Goal: Transaction & Acquisition: Obtain resource

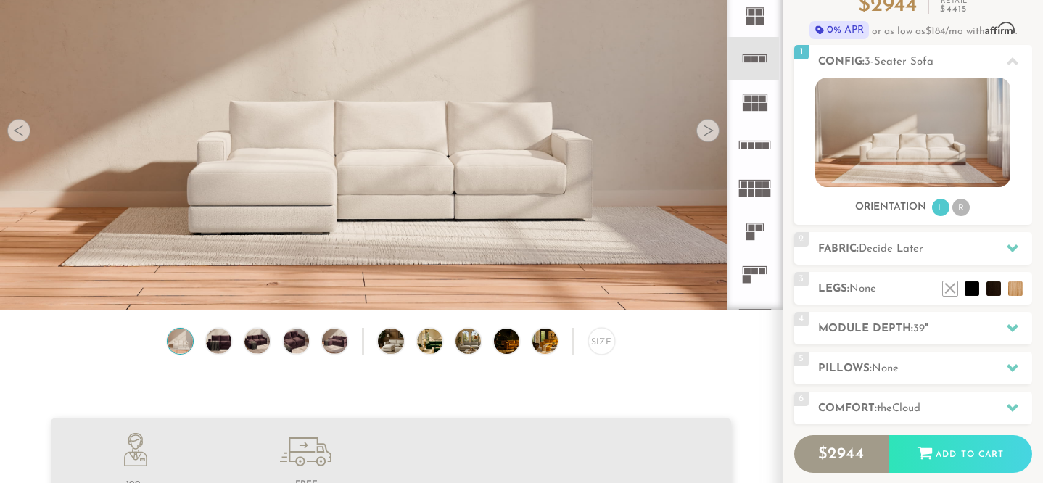
scroll to position [139, 0]
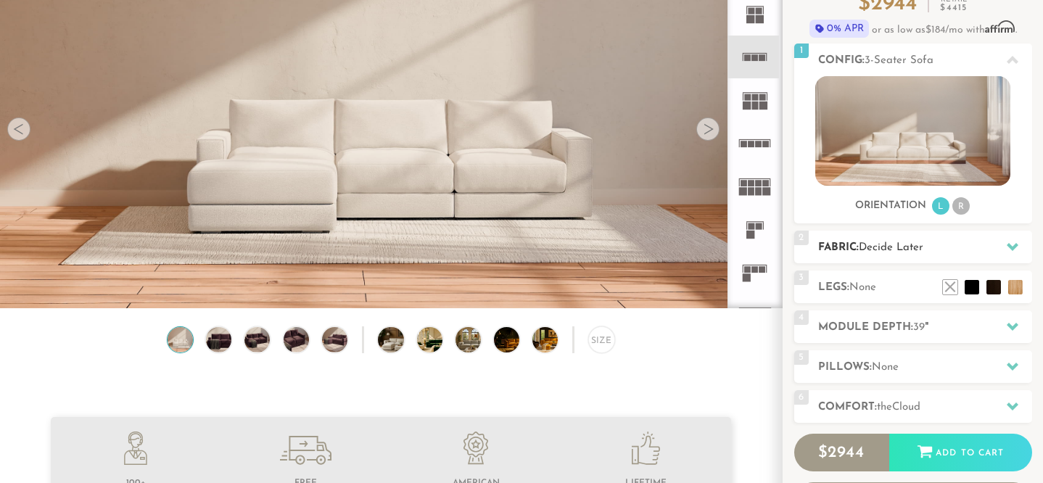
click at [849, 253] on h2 "Fabric: Decide Later" at bounding box center [925, 247] width 214 height 17
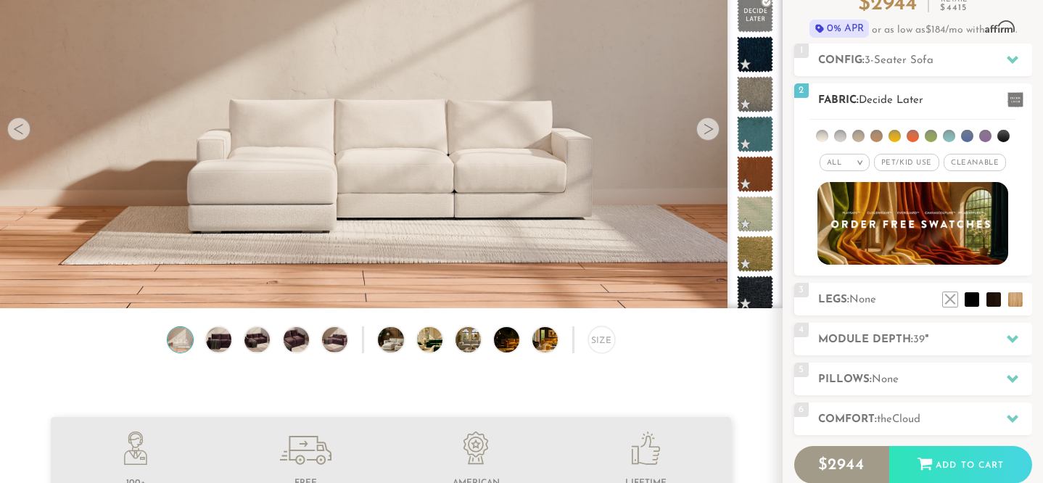
click at [825, 138] on li at bounding box center [822, 136] width 12 height 12
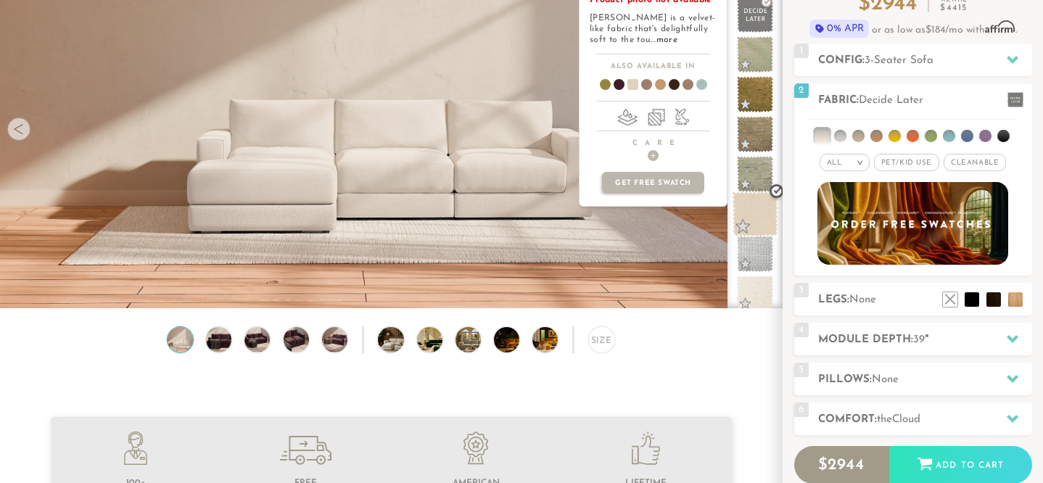
click at [751, 225] on span at bounding box center [755, 214] width 46 height 46
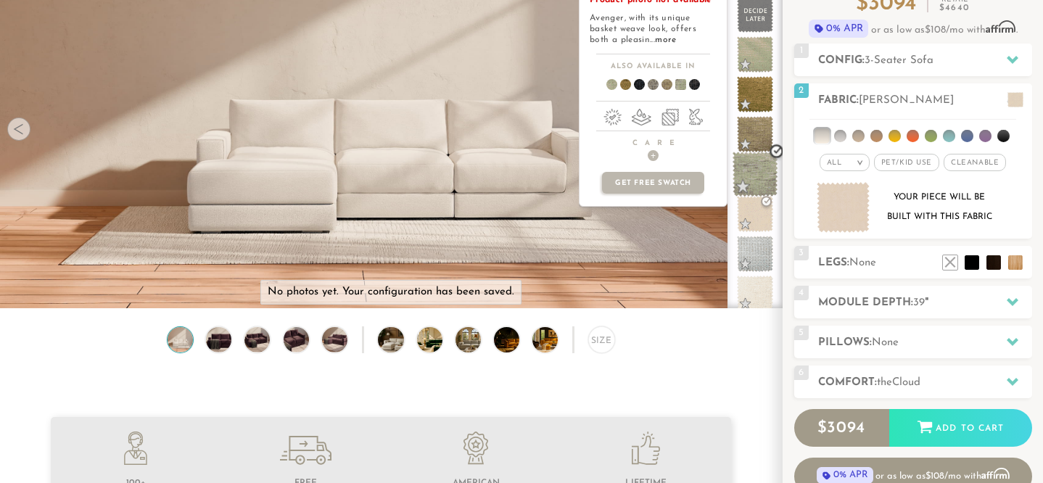
click at [765, 175] on span at bounding box center [755, 175] width 46 height 46
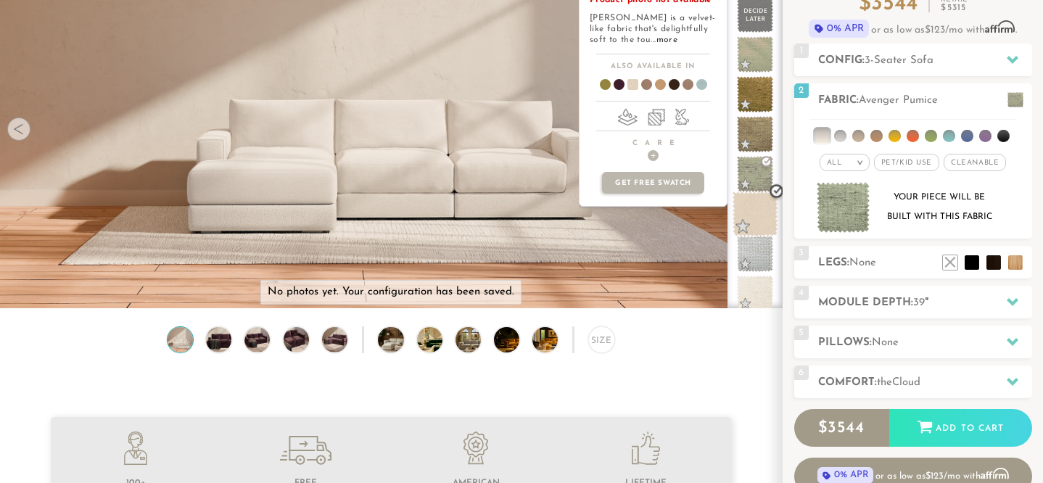
click at [755, 210] on span at bounding box center [755, 214] width 46 height 46
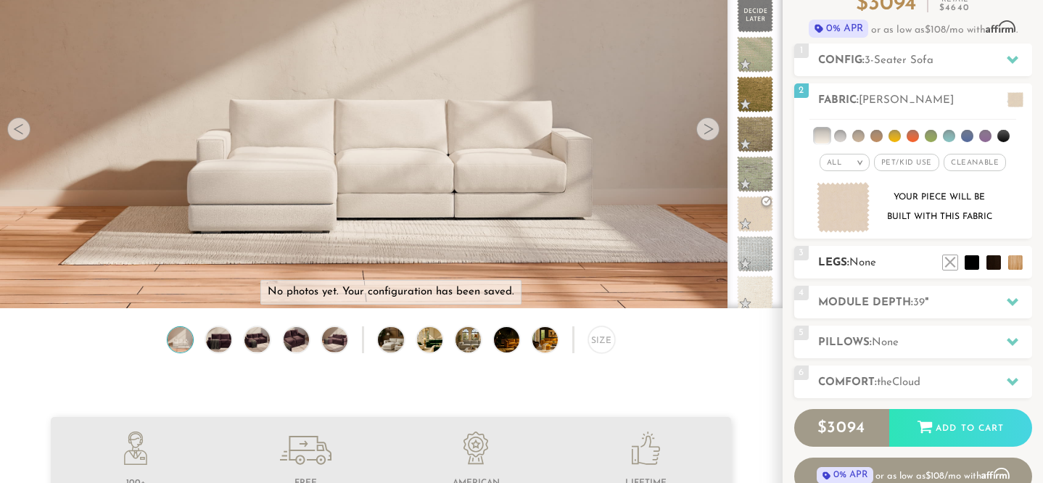
click at [839, 268] on h2 "Legs: None" at bounding box center [925, 263] width 214 height 17
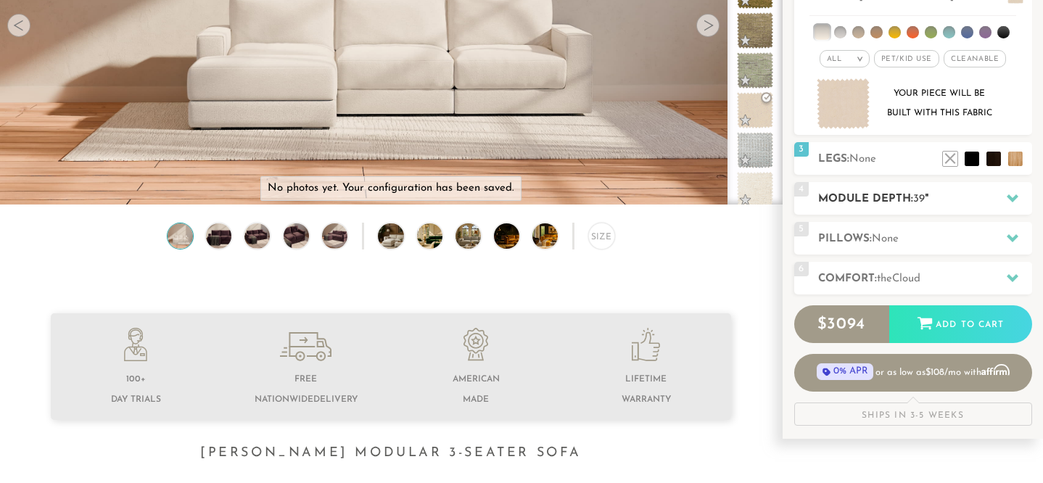
scroll to position [252, 0]
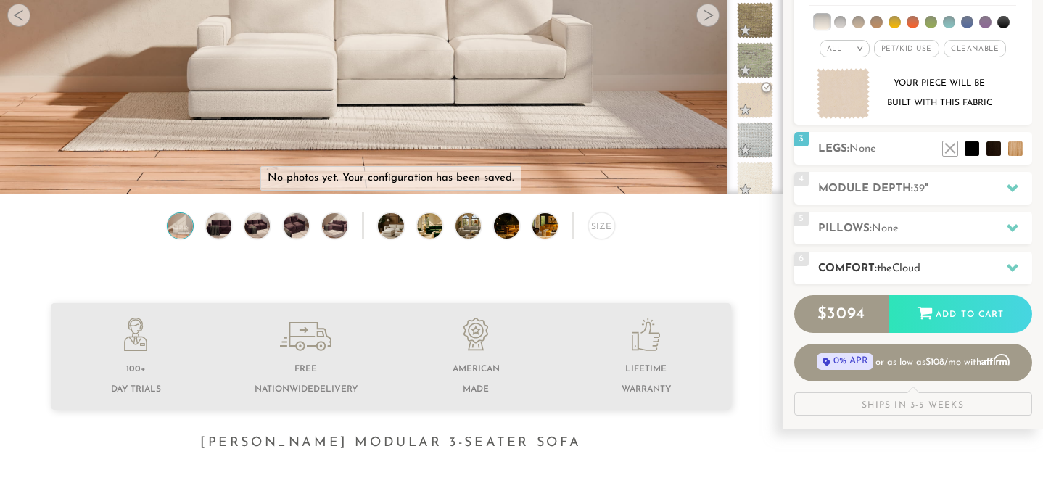
click at [856, 268] on h2 "Comfort: the Cloud" at bounding box center [925, 268] width 214 height 17
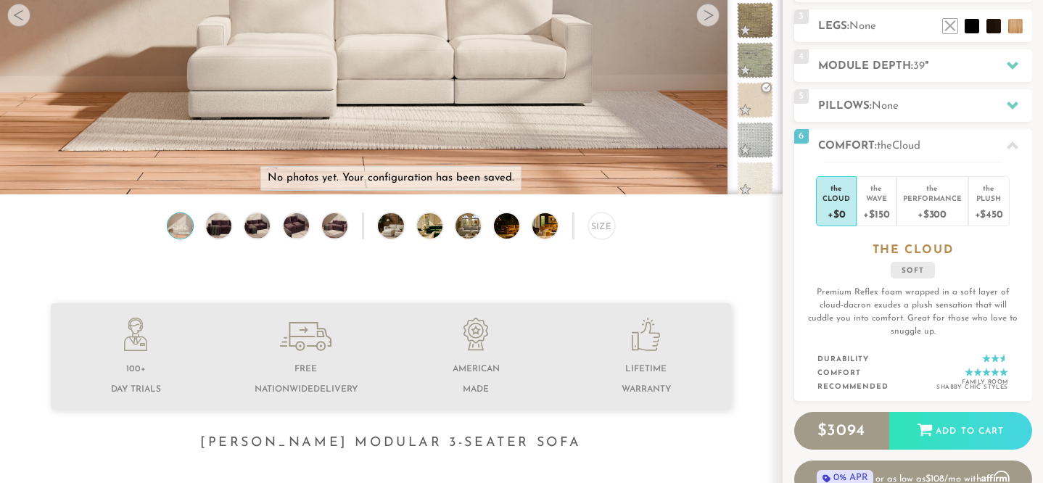
click at [1011, 146] on icon at bounding box center [1013, 146] width 12 height 12
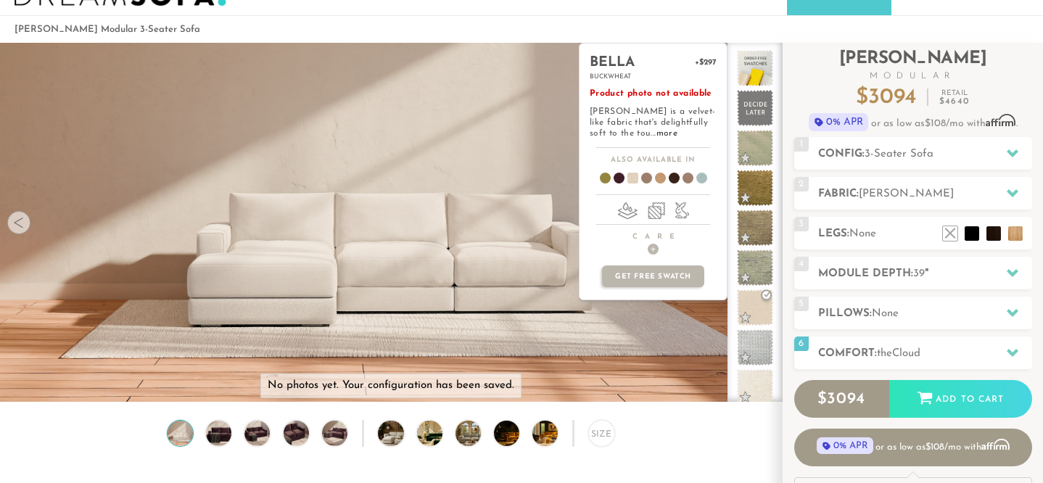
scroll to position [46, 0]
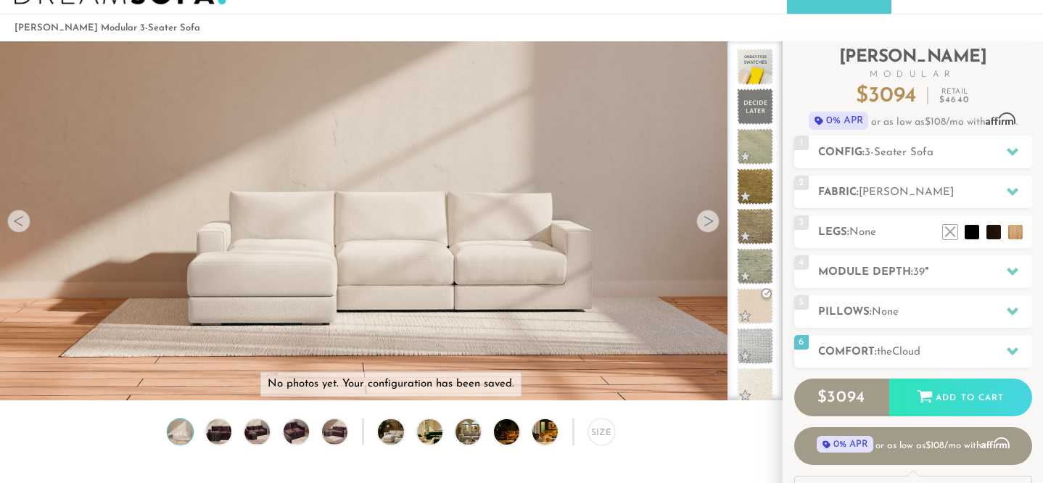
click at [706, 218] on div at bounding box center [707, 221] width 23 height 23
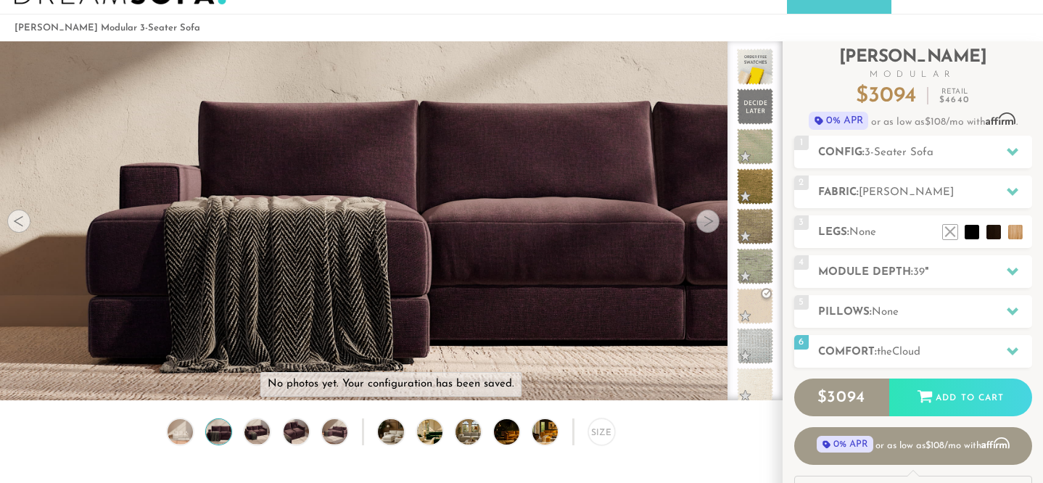
click at [706, 218] on div at bounding box center [707, 221] width 23 height 23
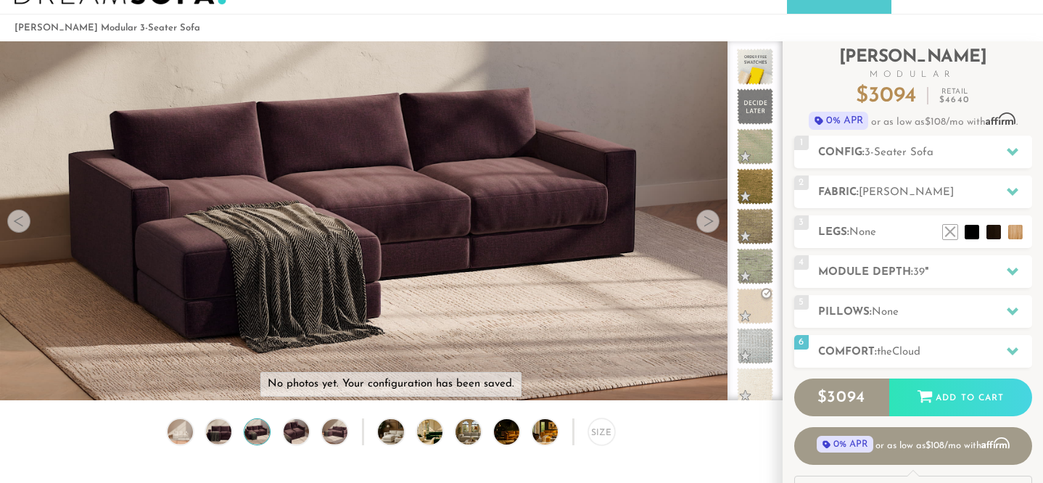
click at [706, 218] on div at bounding box center [707, 221] width 23 height 23
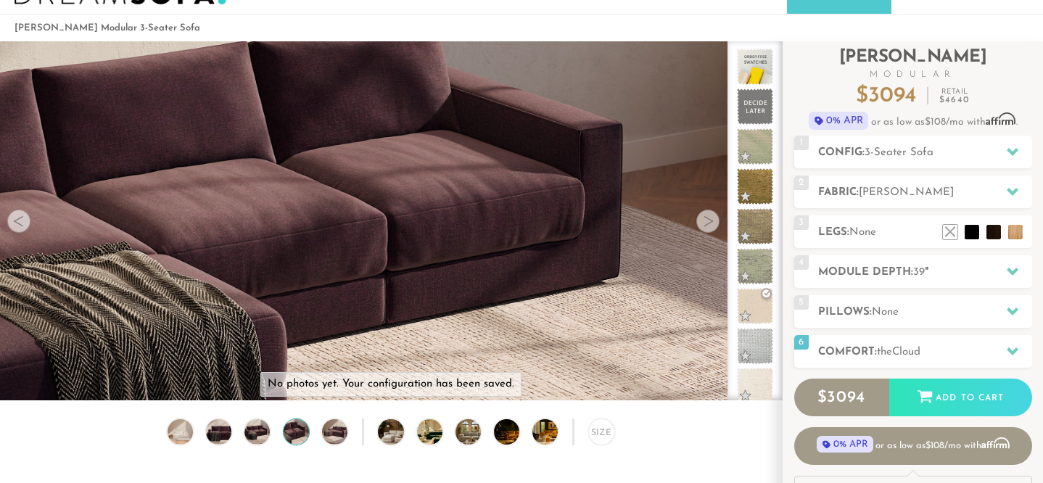
click at [706, 218] on div at bounding box center [707, 221] width 23 height 23
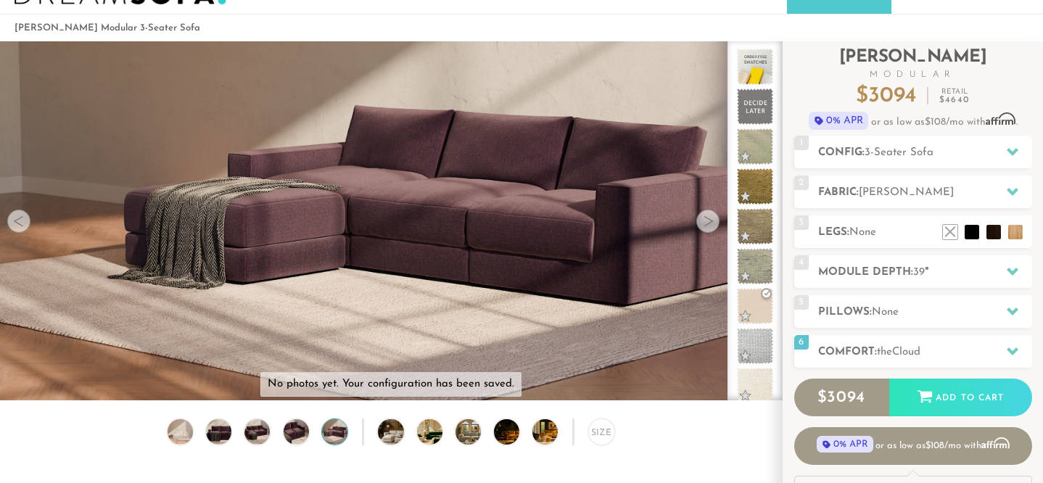
click at [706, 218] on div at bounding box center [707, 221] width 23 height 23
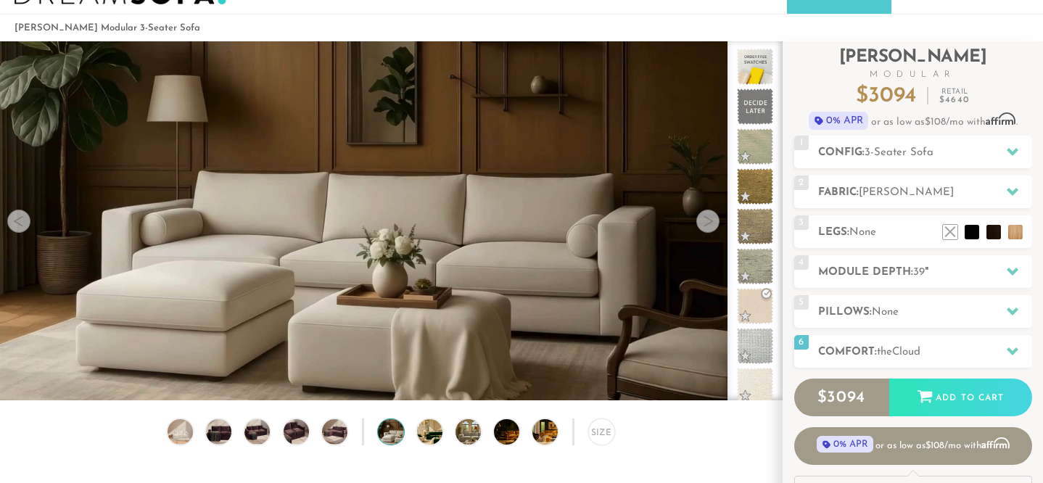
click at [706, 218] on div at bounding box center [707, 221] width 23 height 23
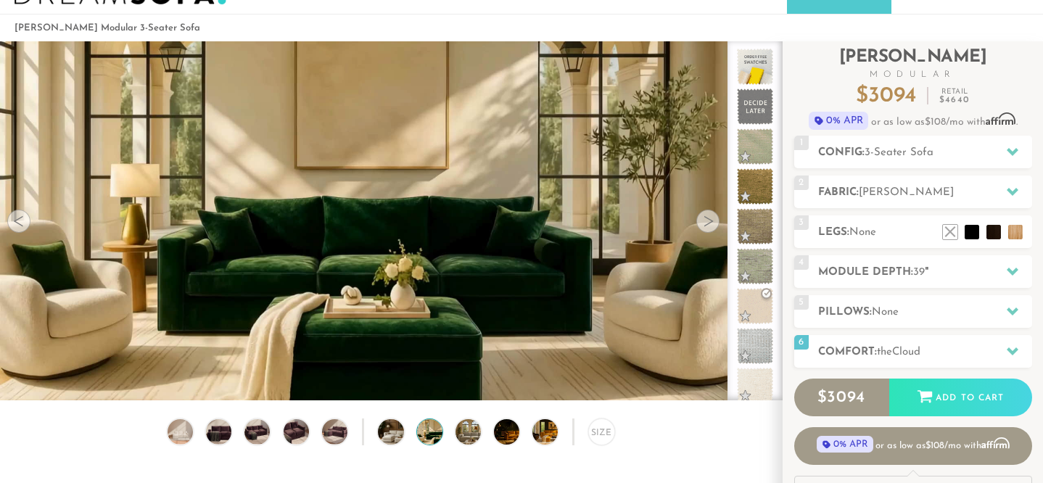
click at [706, 218] on div at bounding box center [707, 221] width 23 height 23
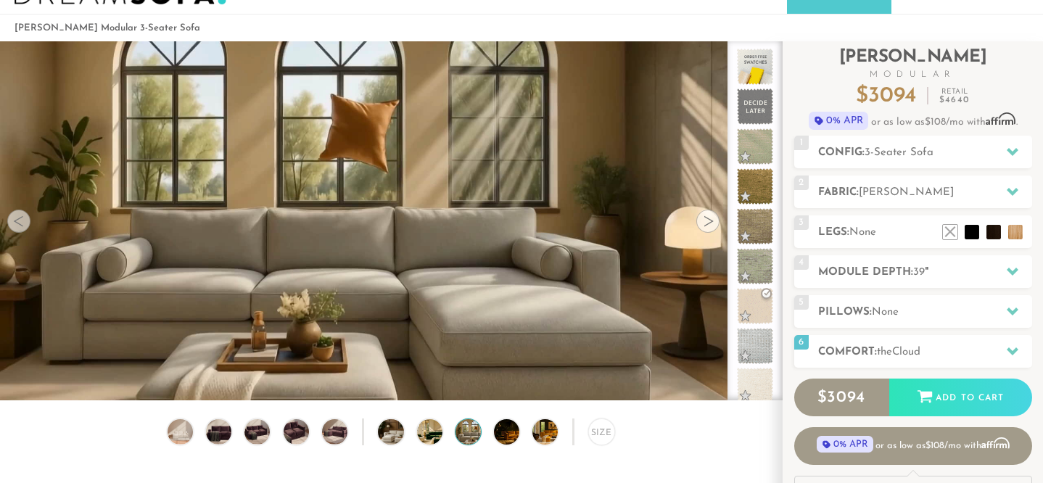
click at [706, 218] on div at bounding box center [707, 221] width 23 height 23
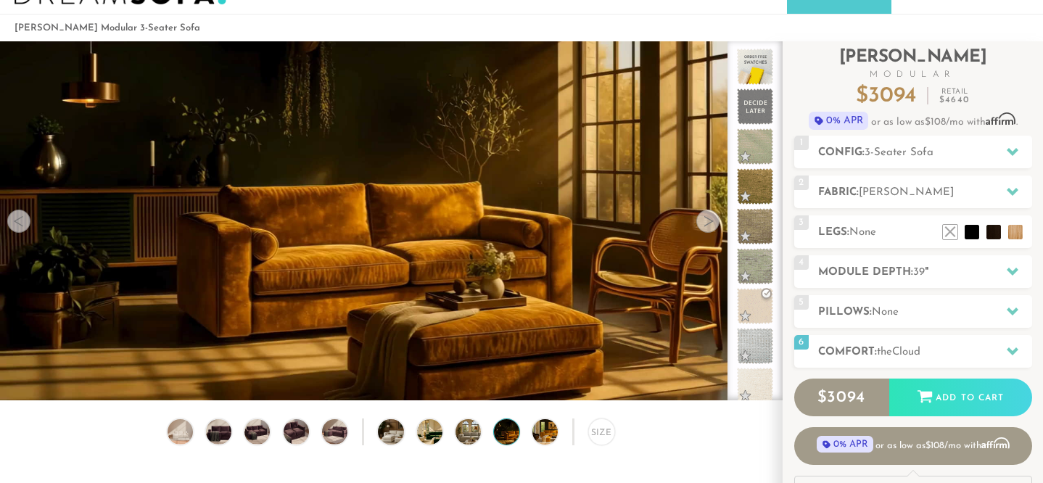
click at [706, 218] on div at bounding box center [707, 221] width 23 height 23
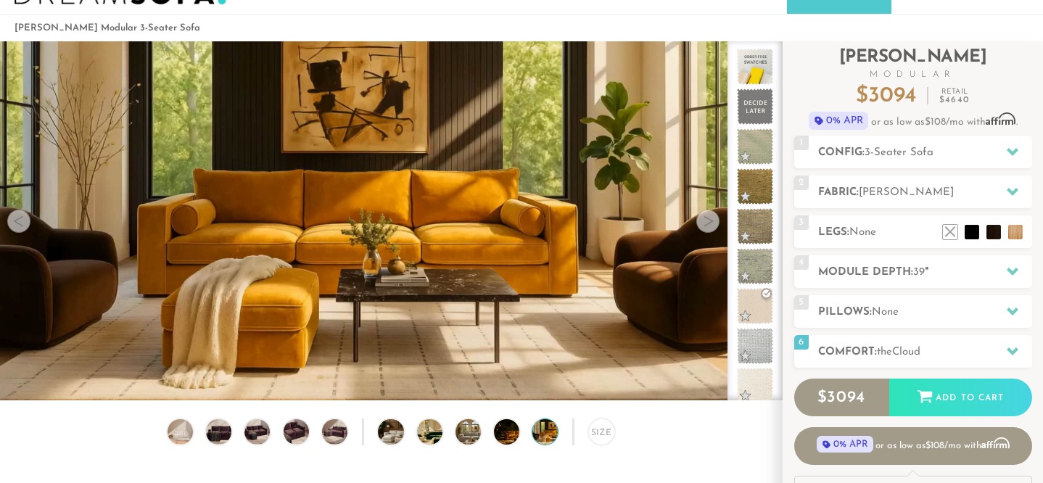
click at [706, 218] on div at bounding box center [707, 221] width 23 height 23
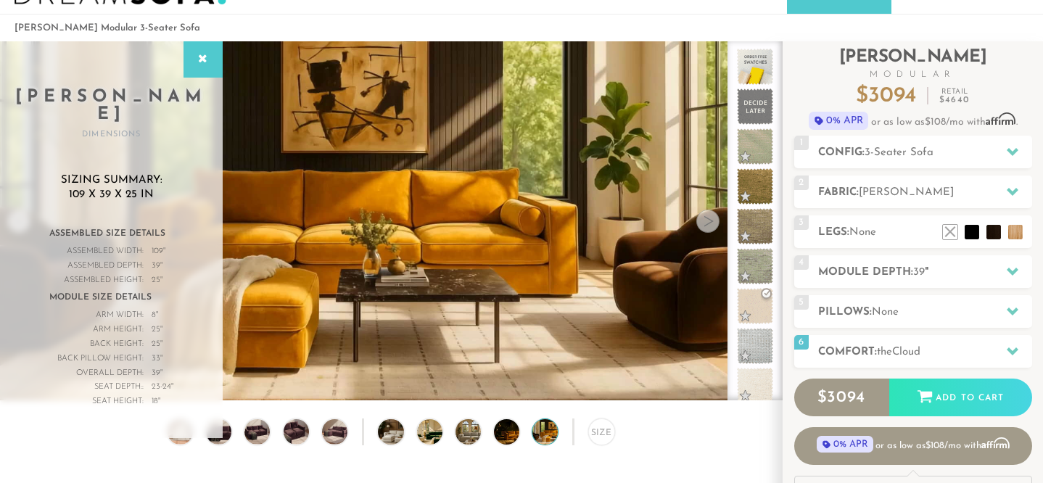
scroll to position [0, 0]
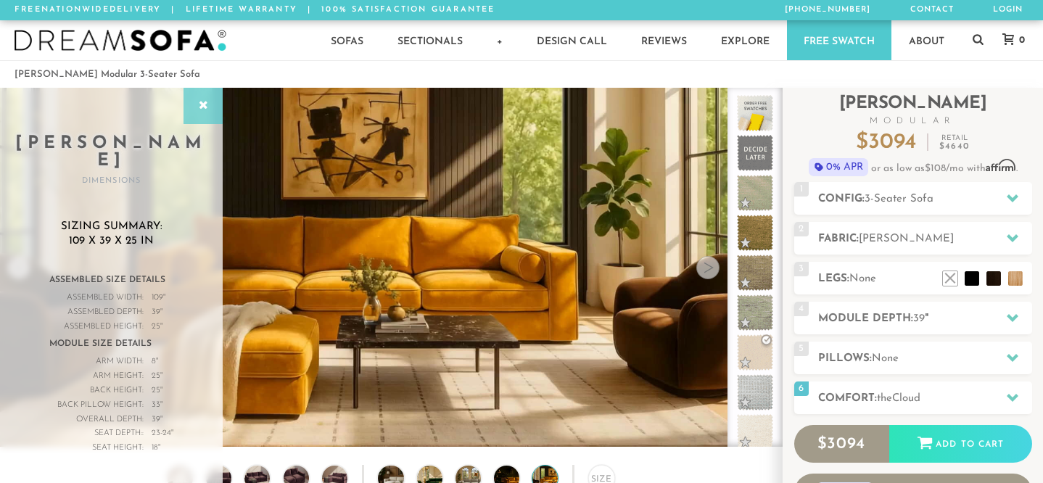
click at [194, 112] on div at bounding box center [202, 106] width 39 height 36
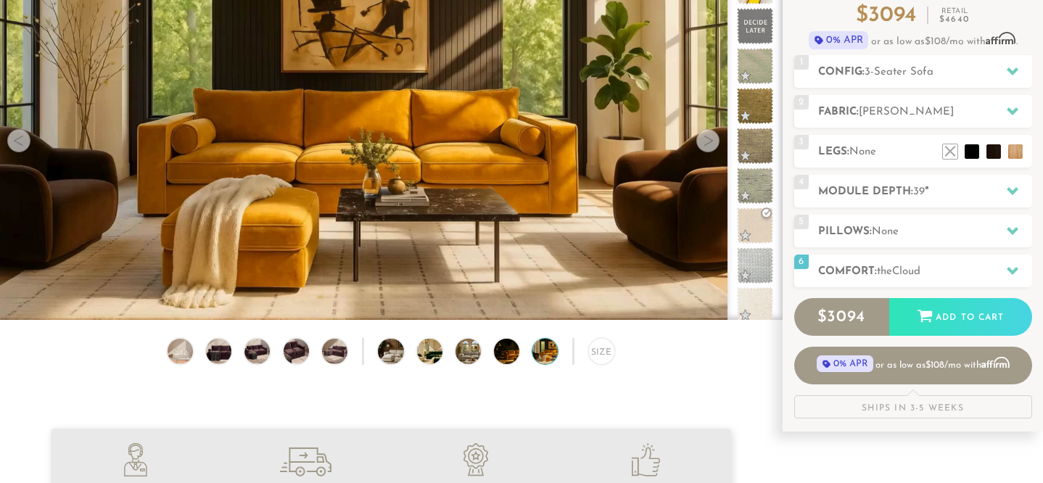
scroll to position [125, 0]
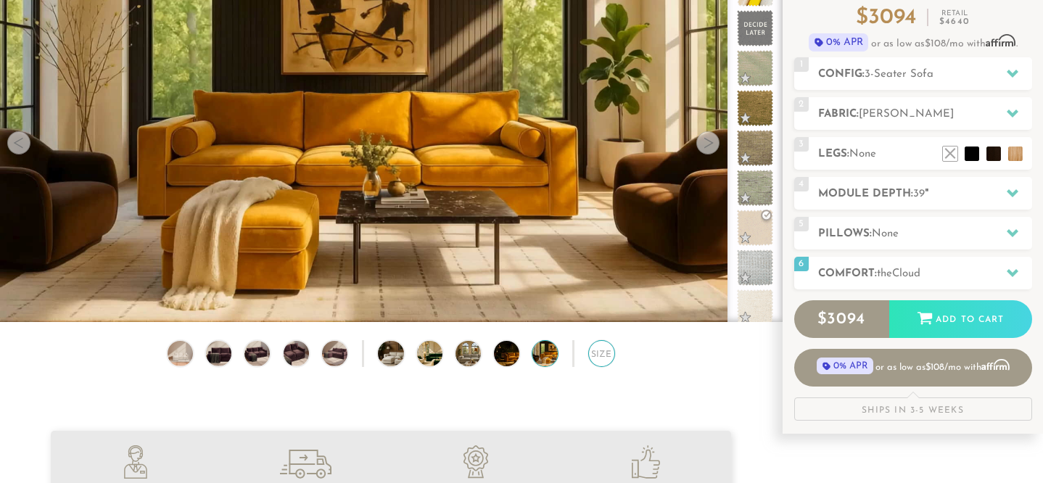
click at [608, 347] on div "Size" at bounding box center [601, 353] width 27 height 27
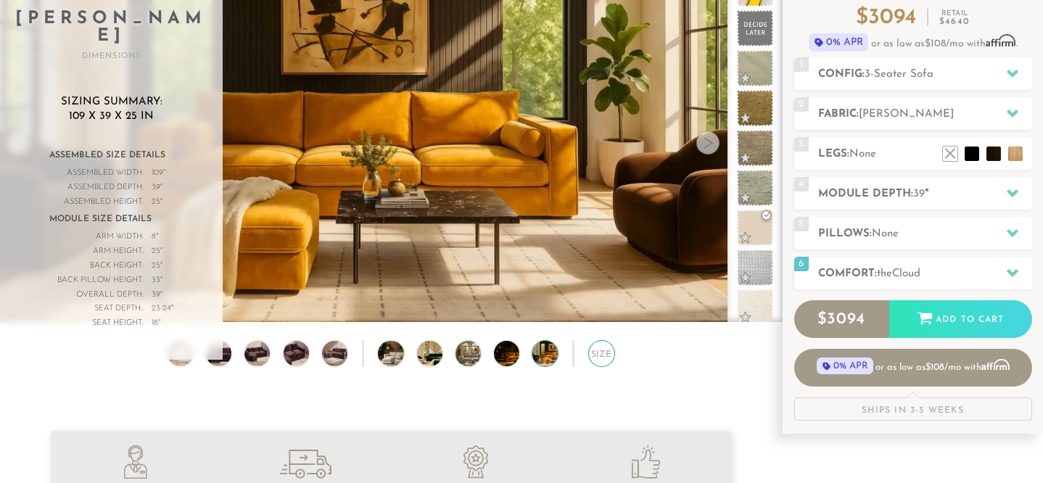
click at [608, 347] on div "Size" at bounding box center [601, 353] width 27 height 27
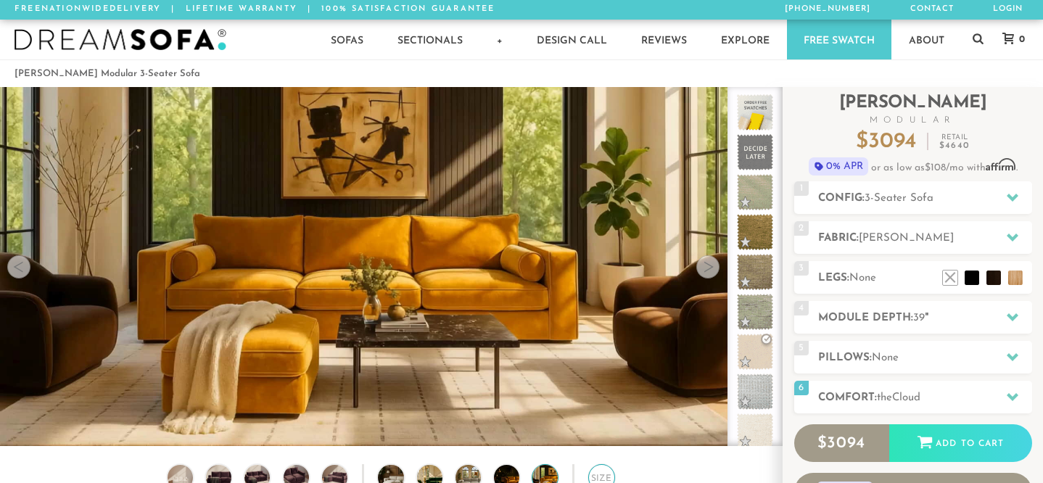
scroll to position [1, 0]
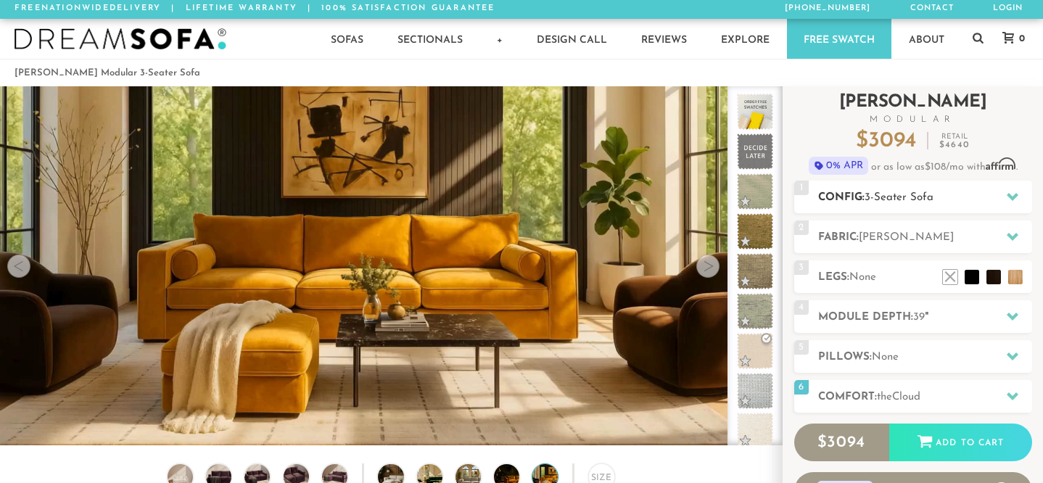
click at [1008, 191] on icon at bounding box center [1013, 197] width 12 height 12
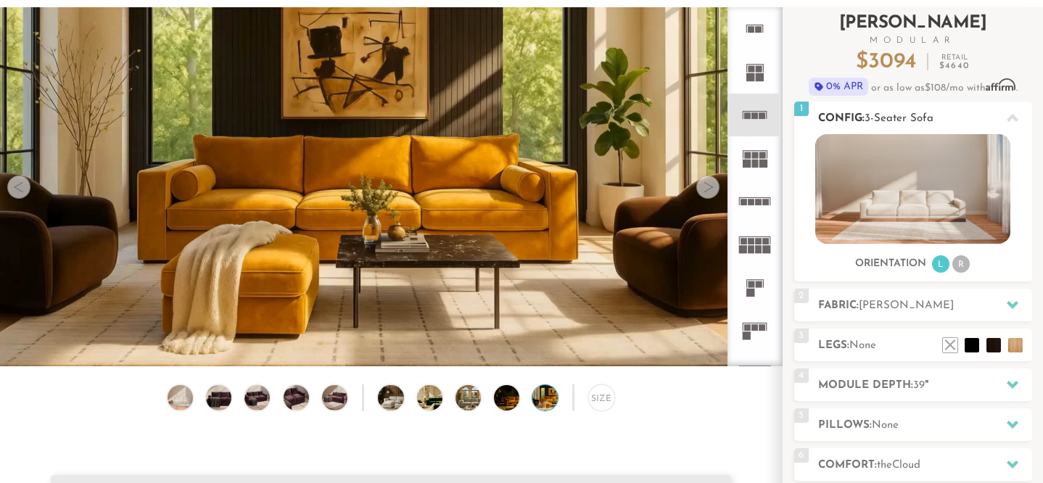
scroll to position [67, 0]
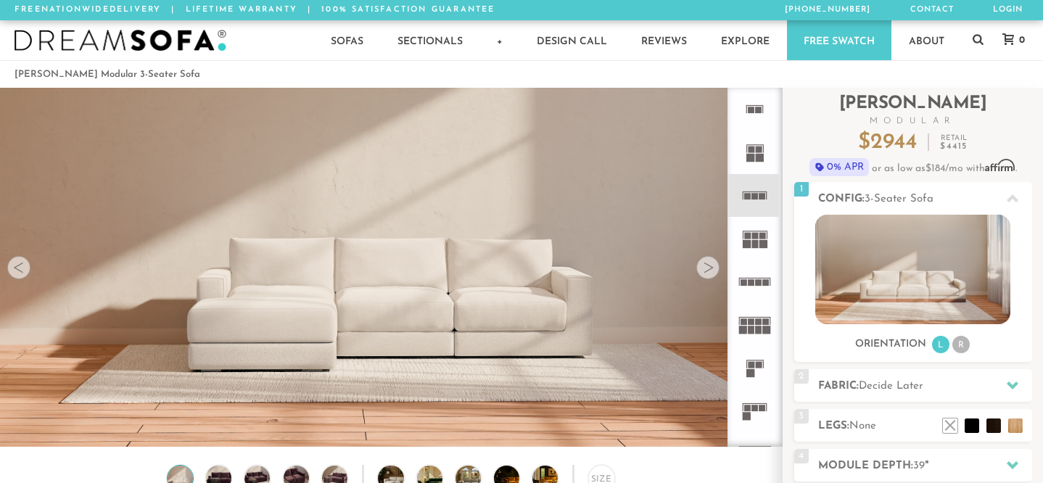
click at [426, 278] on img at bounding box center [391, 155] width 782 height 260
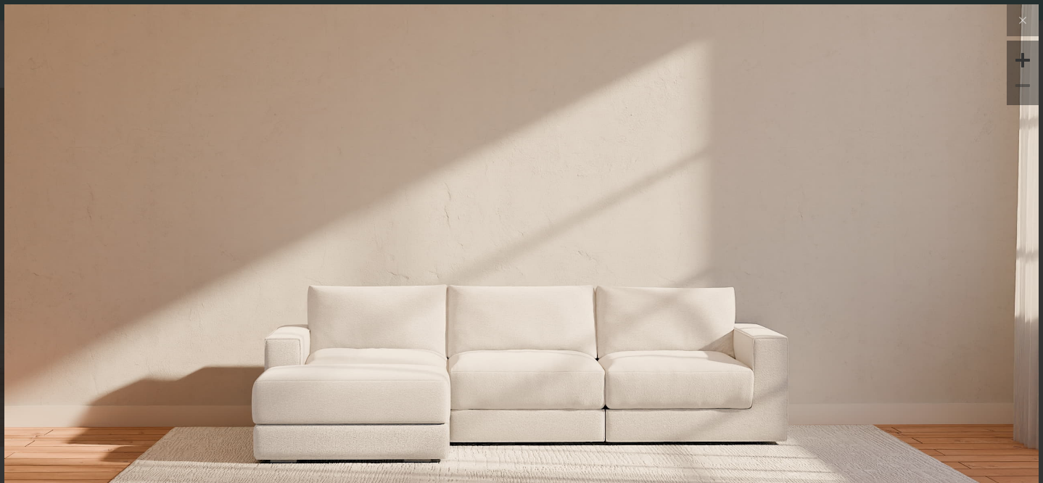
click at [451, 328] on img at bounding box center [521, 176] width 1034 height 344
click at [1022, 67] on div at bounding box center [1023, 60] width 22 height 22
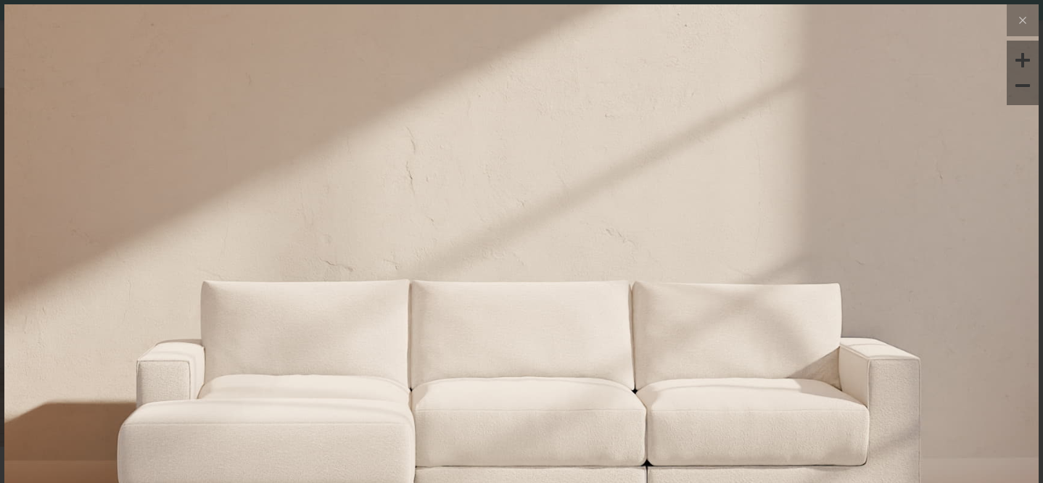
click at [1022, 67] on div at bounding box center [1023, 60] width 22 height 22
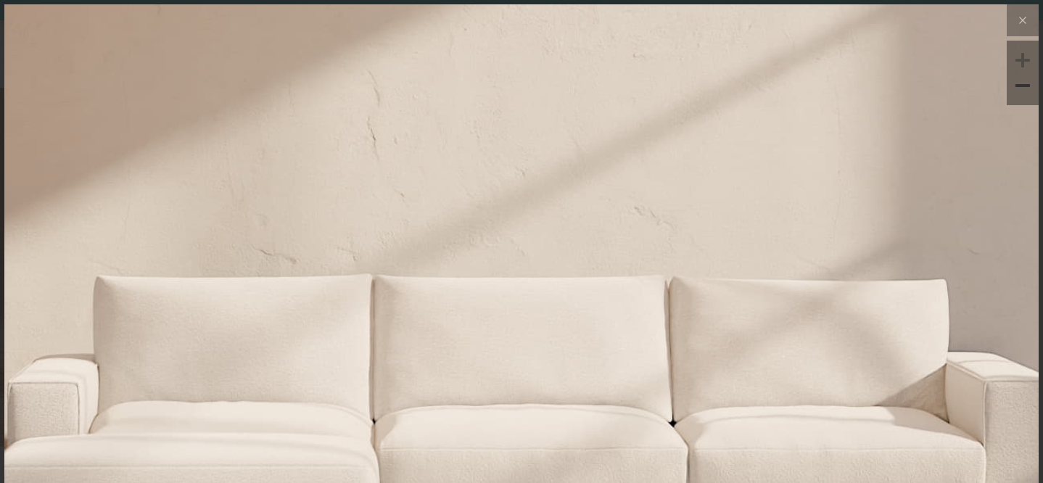
click at [1022, 67] on div at bounding box center [1023, 60] width 22 height 22
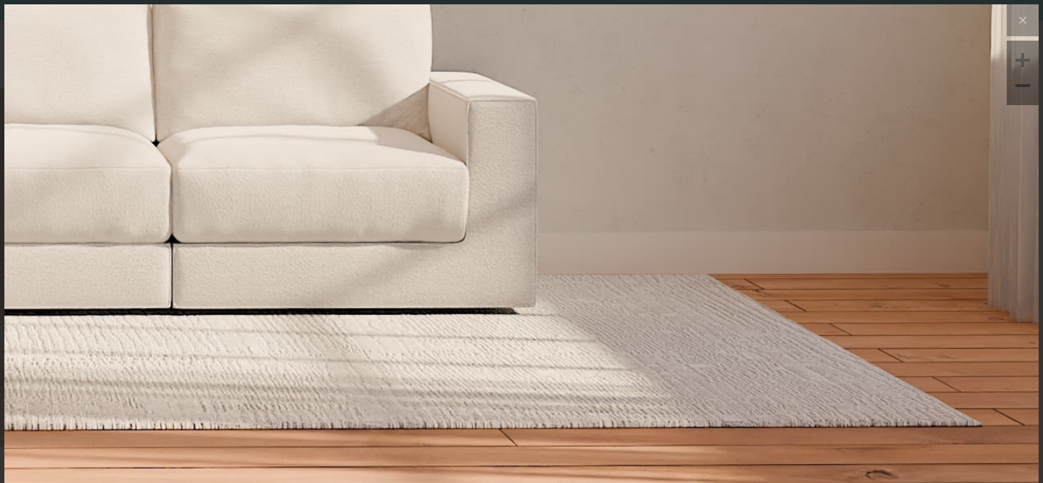
click at [1024, 85] on div at bounding box center [1023, 86] width 22 height 22
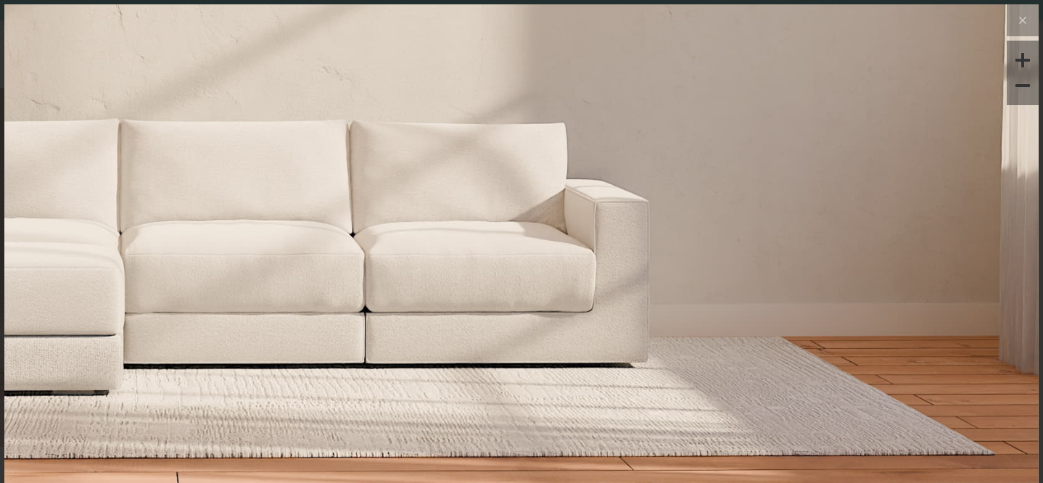
click at [1024, 85] on div at bounding box center [1023, 86] width 22 height 22
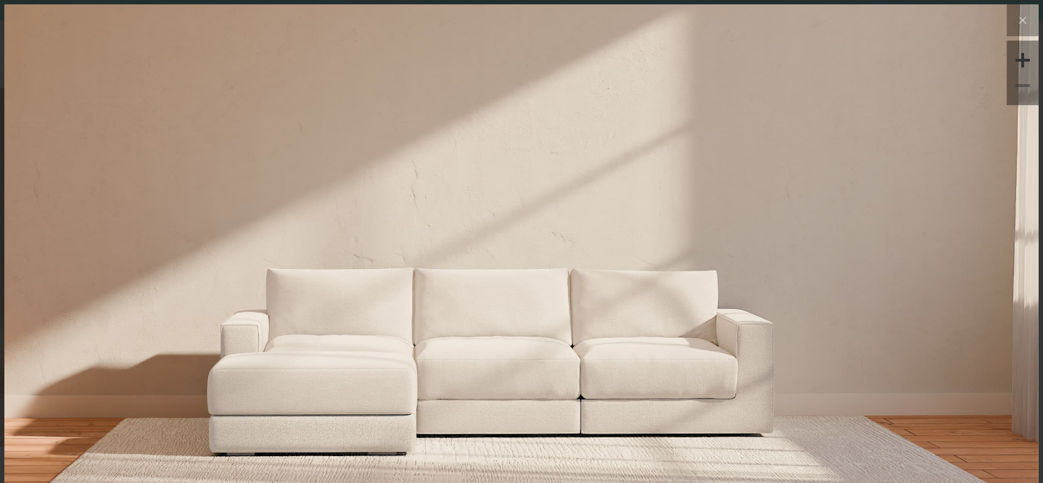
click at [1024, 85] on div at bounding box center [1023, 86] width 22 height 22
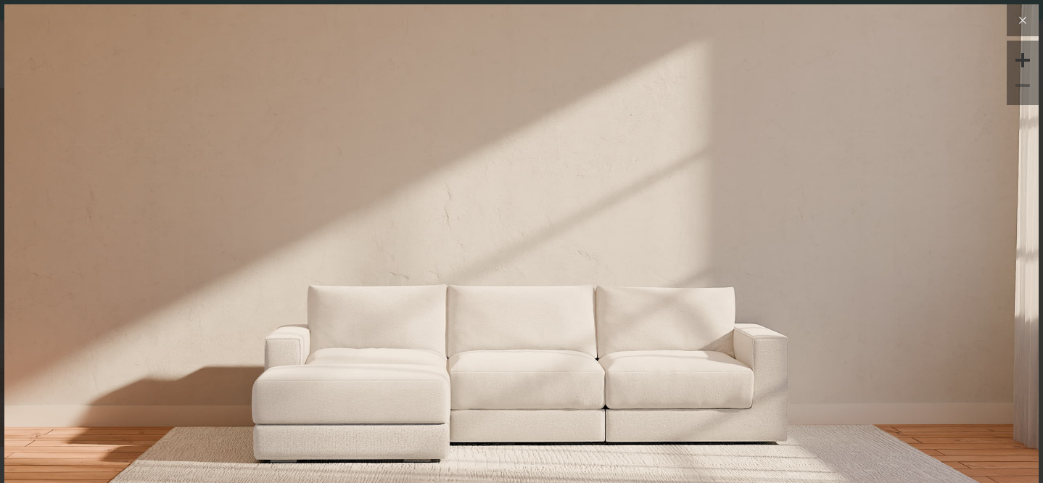
click at [1021, 22] on icon at bounding box center [1022, 20] width 17 height 17
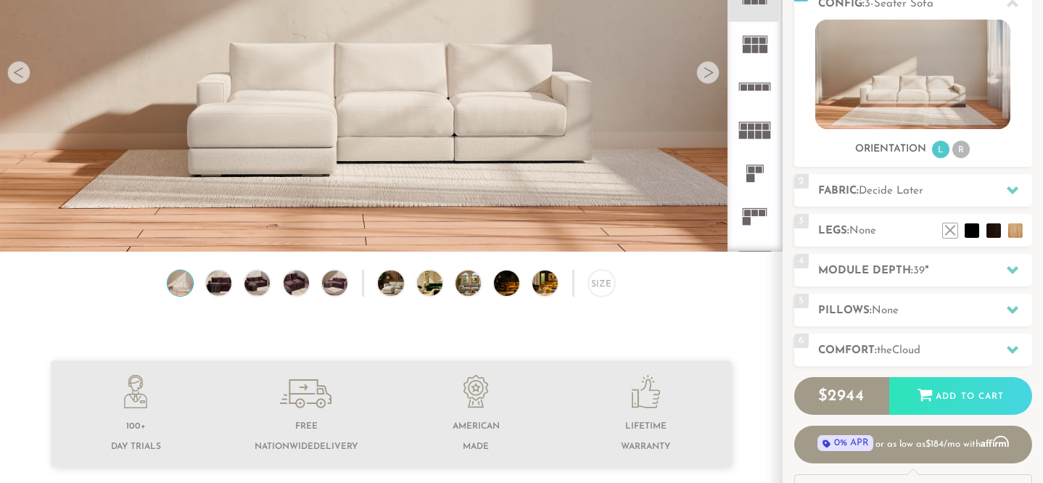
scroll to position [154, 0]
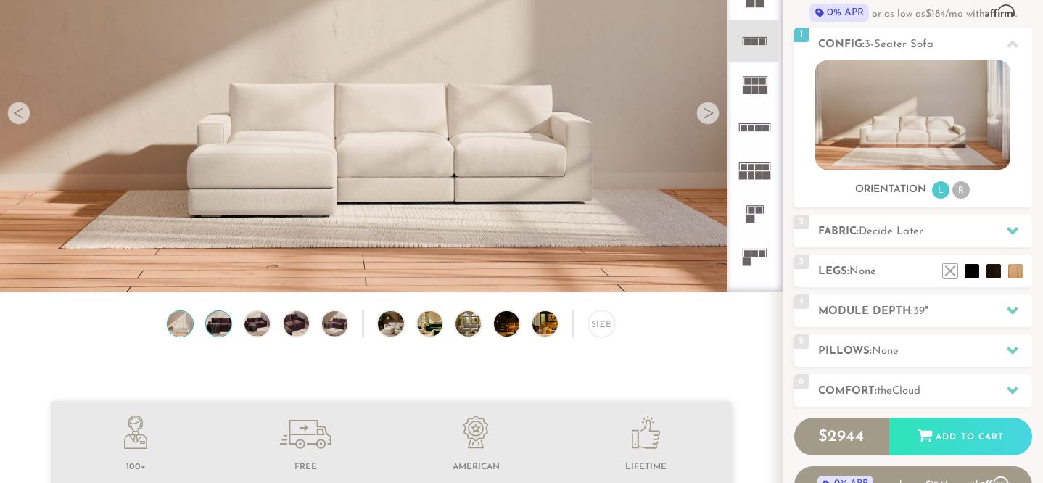
click at [222, 320] on img at bounding box center [219, 323] width 30 height 25
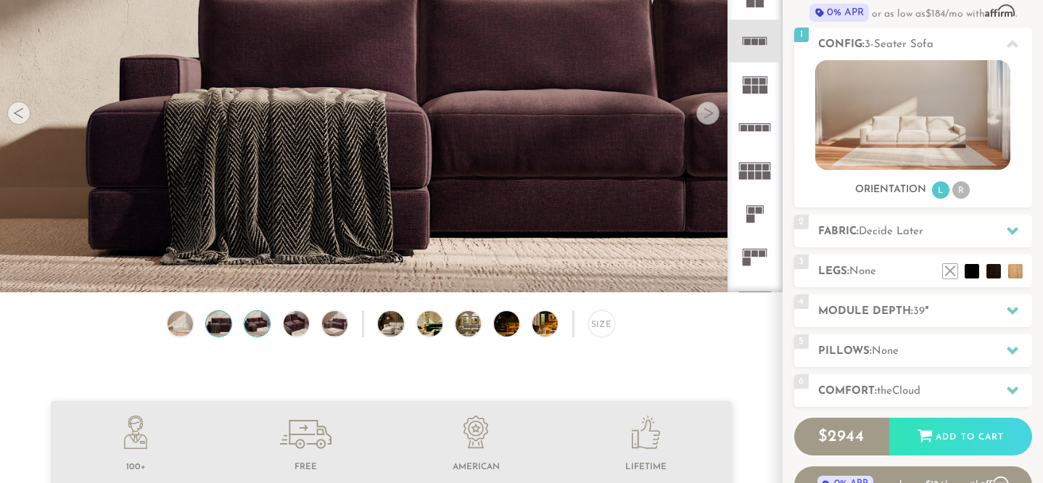
click at [256, 327] on img at bounding box center [257, 323] width 30 height 25
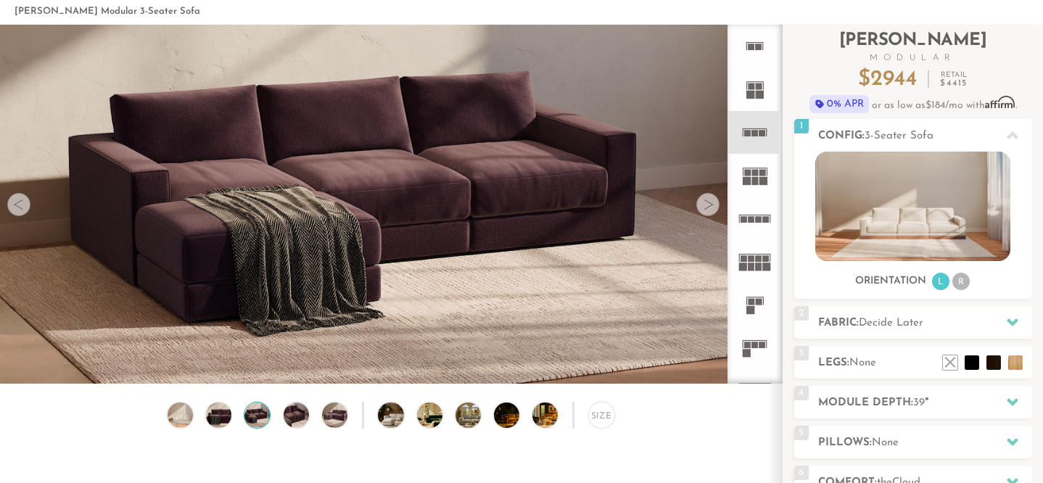
scroll to position [60, 0]
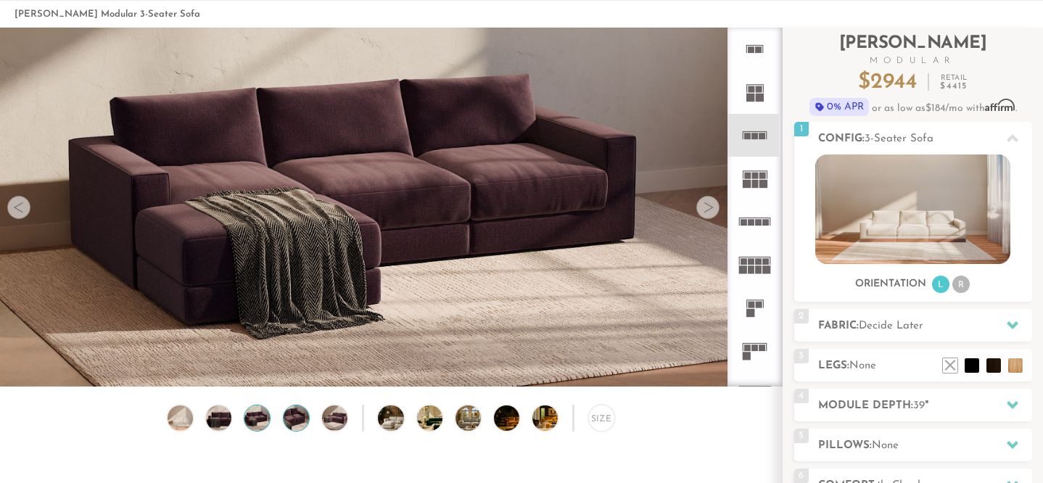
click at [292, 422] on img at bounding box center [296, 417] width 30 height 25
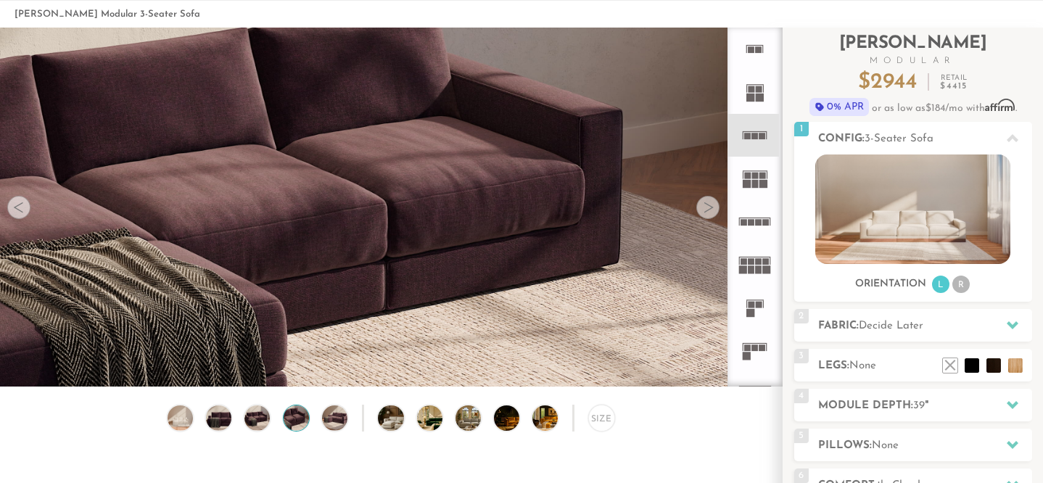
click at [347, 423] on div "Size" at bounding box center [391, 422] width 782 height 34
click at [337, 415] on img at bounding box center [334, 417] width 30 height 25
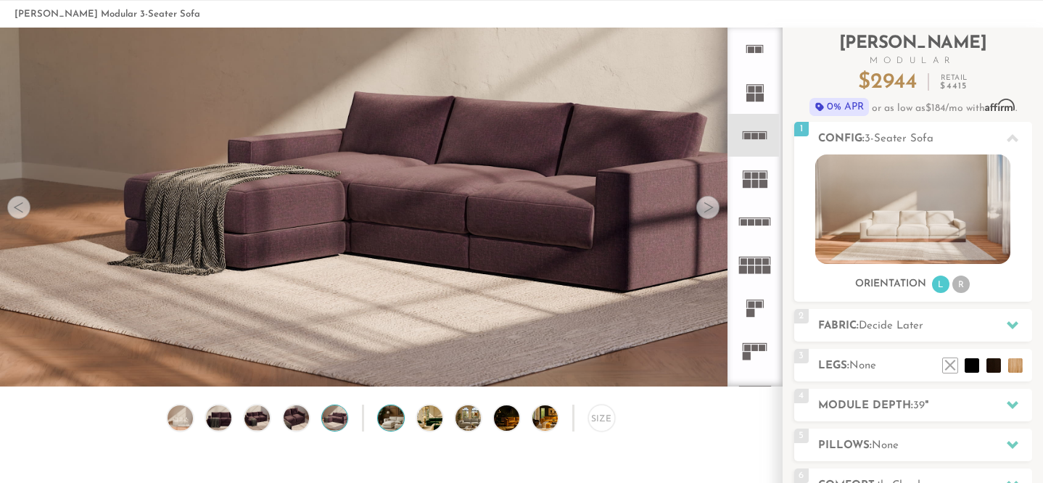
click at [392, 417] on img at bounding box center [400, 417] width 45 height 25
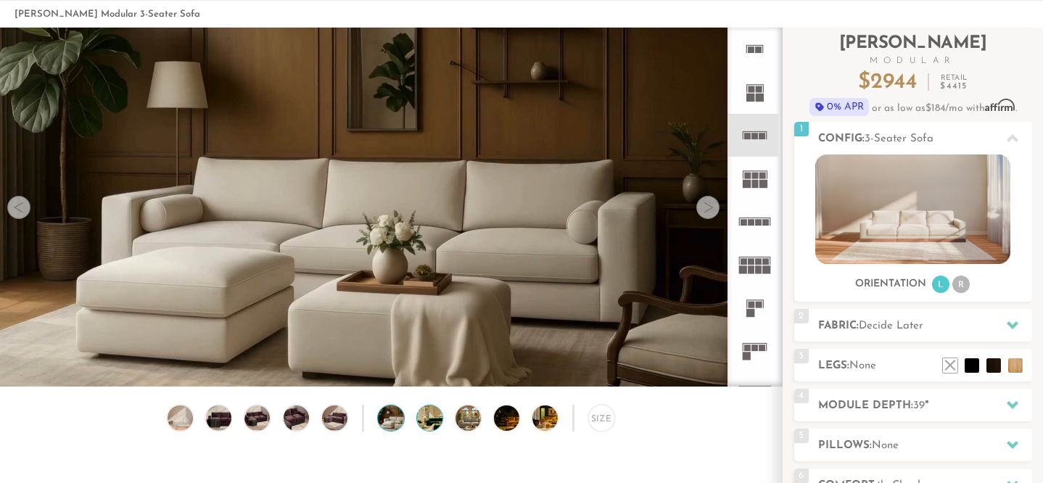
click at [427, 423] on img at bounding box center [439, 417] width 45 height 25
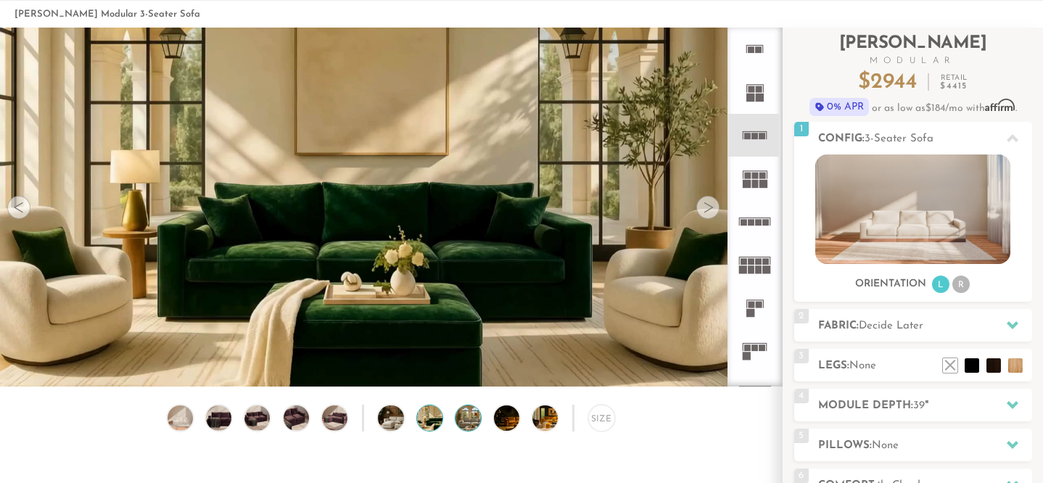
click at [465, 424] on img at bounding box center [477, 417] width 45 height 25
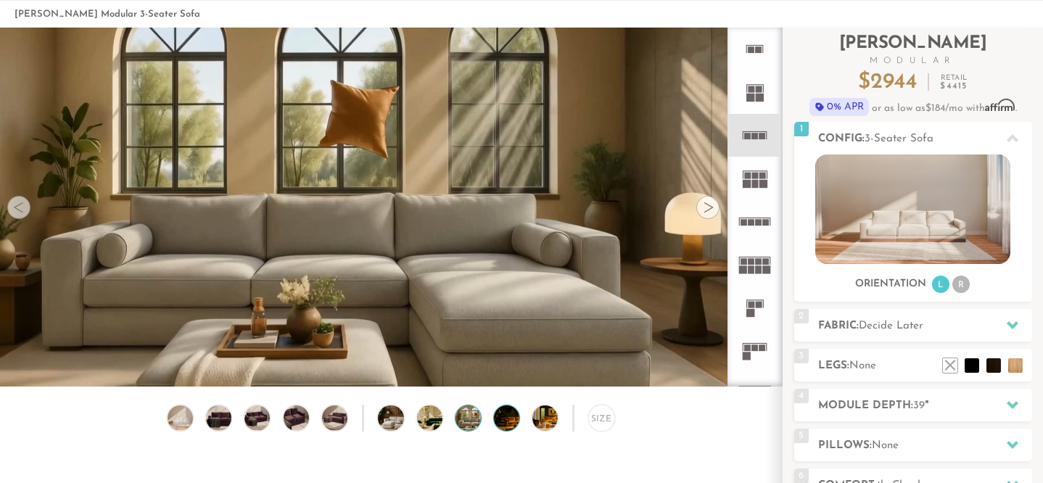
click at [508, 421] on img at bounding box center [516, 417] width 45 height 25
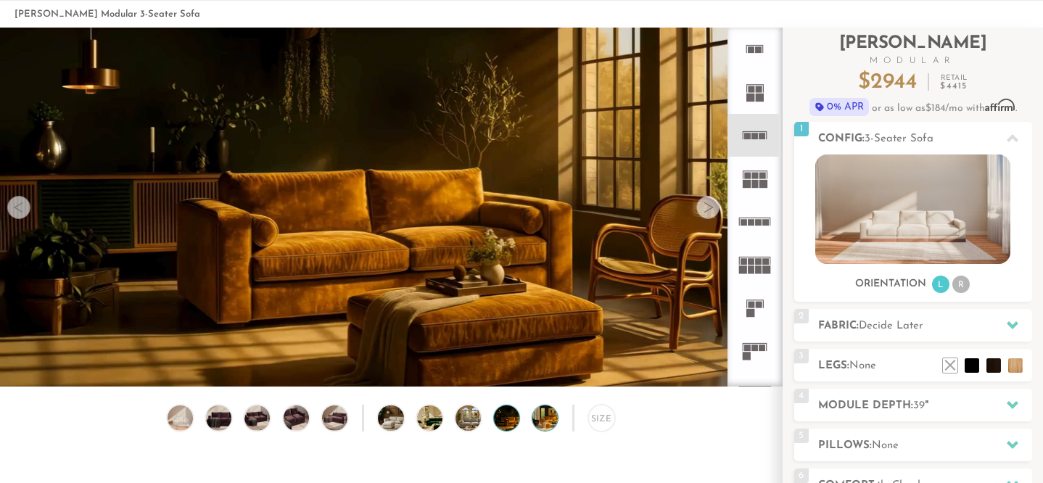
click at [536, 418] on img at bounding box center [554, 417] width 45 height 25
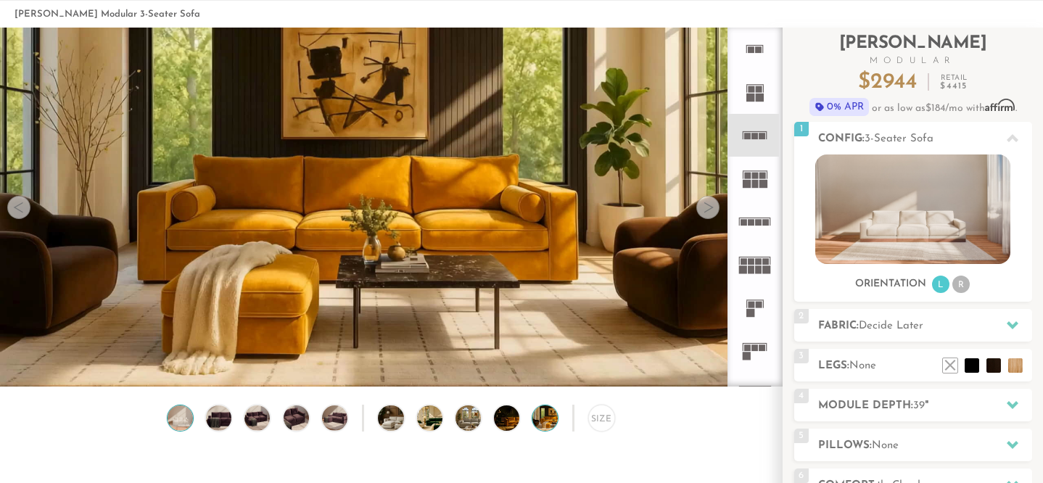
click at [188, 413] on img at bounding box center [180, 417] width 30 height 25
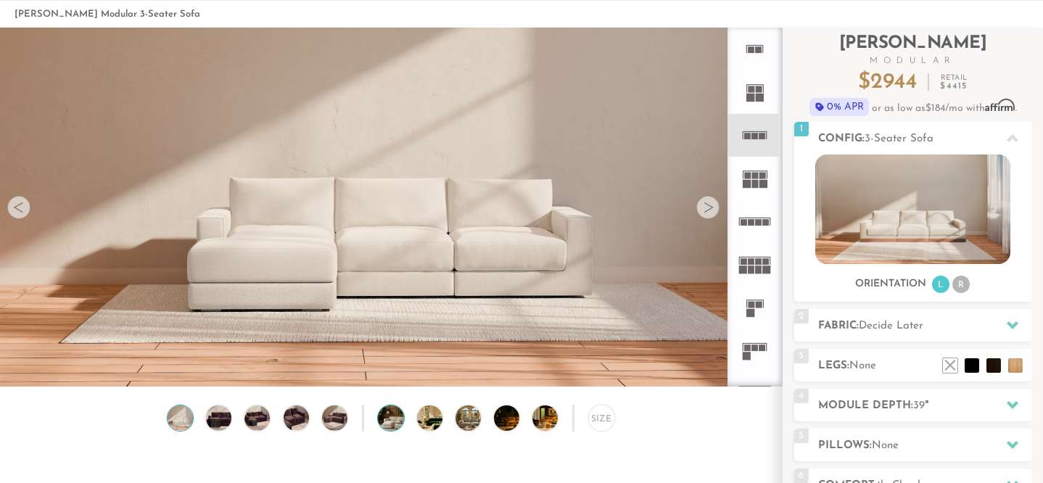
click at [394, 413] on img at bounding box center [400, 417] width 45 height 25
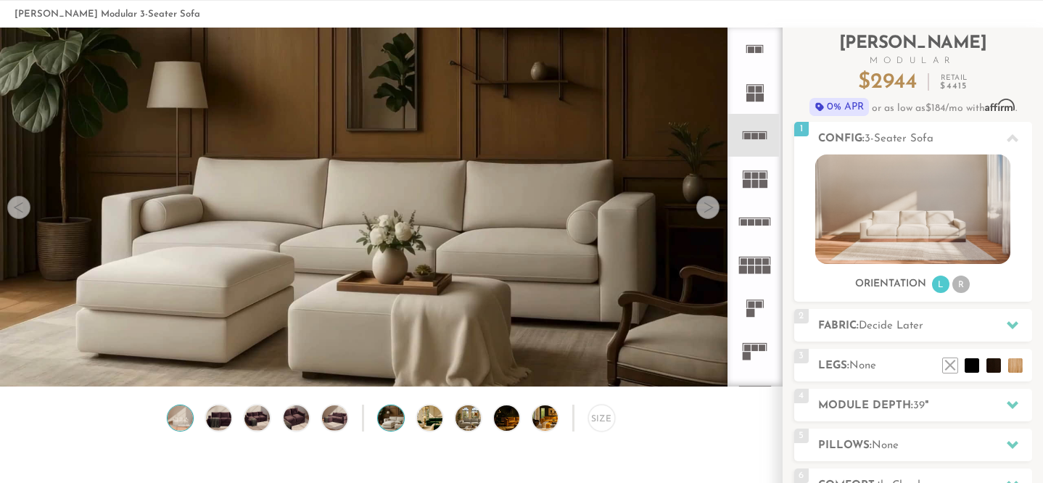
click at [183, 423] on img at bounding box center [180, 417] width 30 height 25
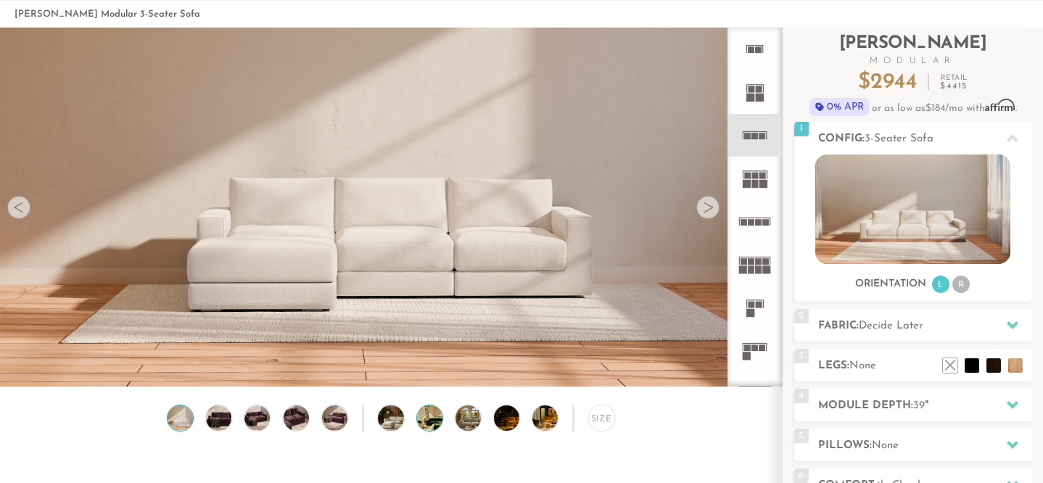
click at [426, 416] on img at bounding box center [439, 417] width 45 height 25
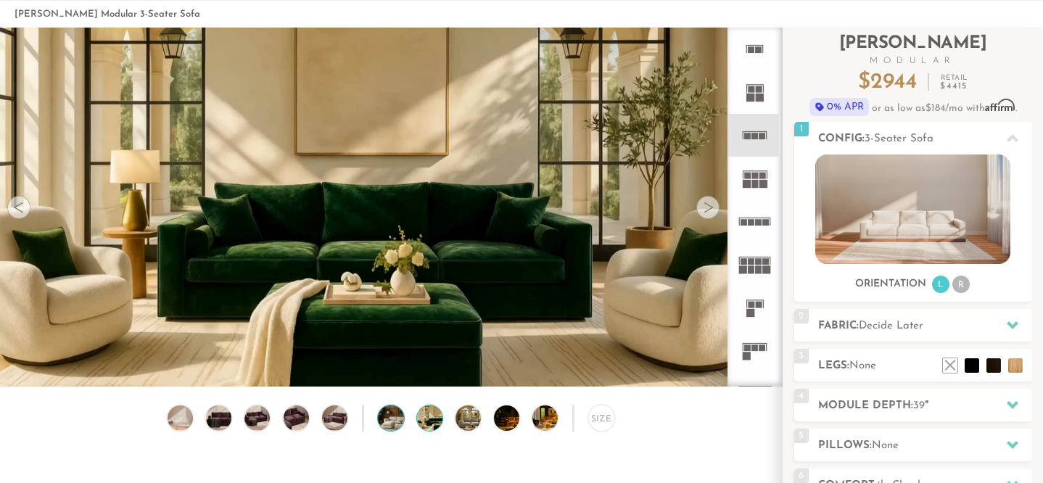
click at [401, 416] on img at bounding box center [400, 417] width 45 height 25
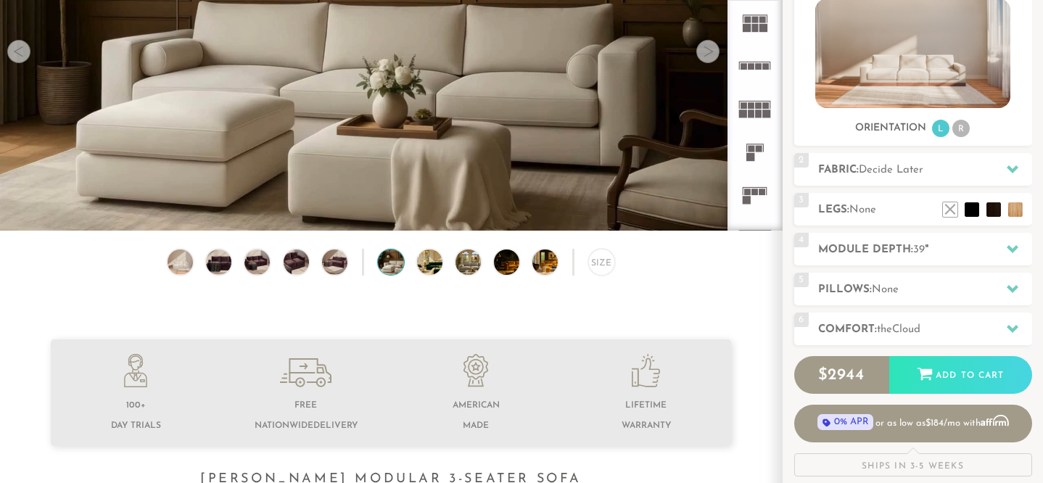
scroll to position [181, 0]
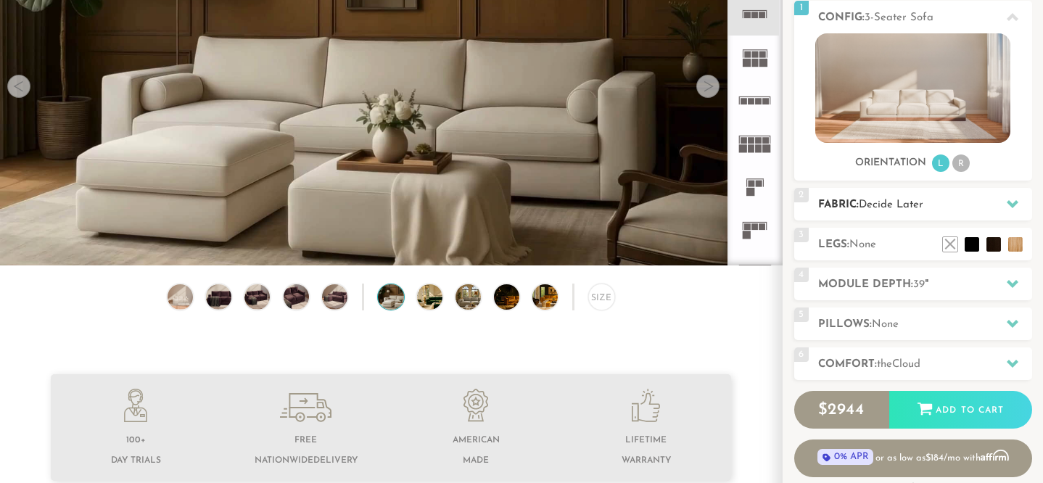
click at [975, 210] on h2 "Fabric: Decide Later" at bounding box center [925, 205] width 214 height 17
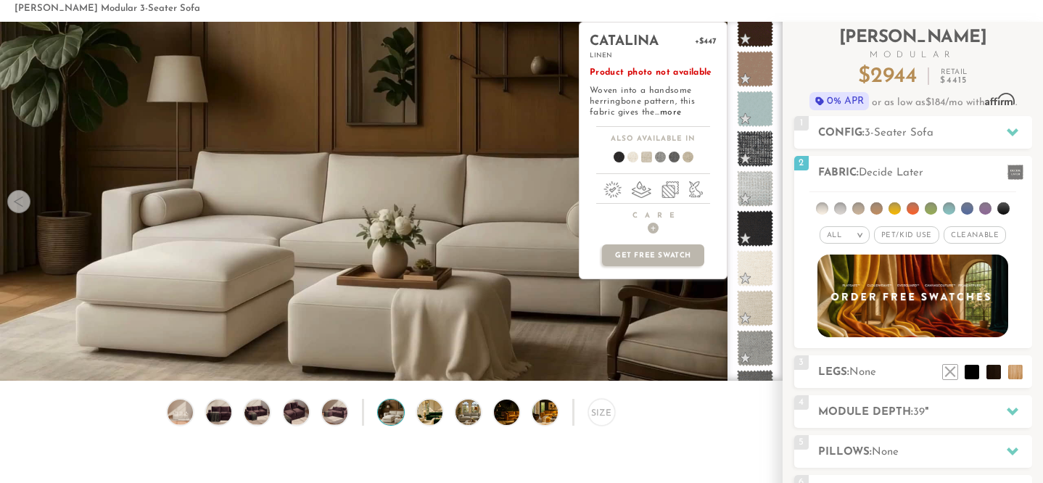
scroll to position [67, 0]
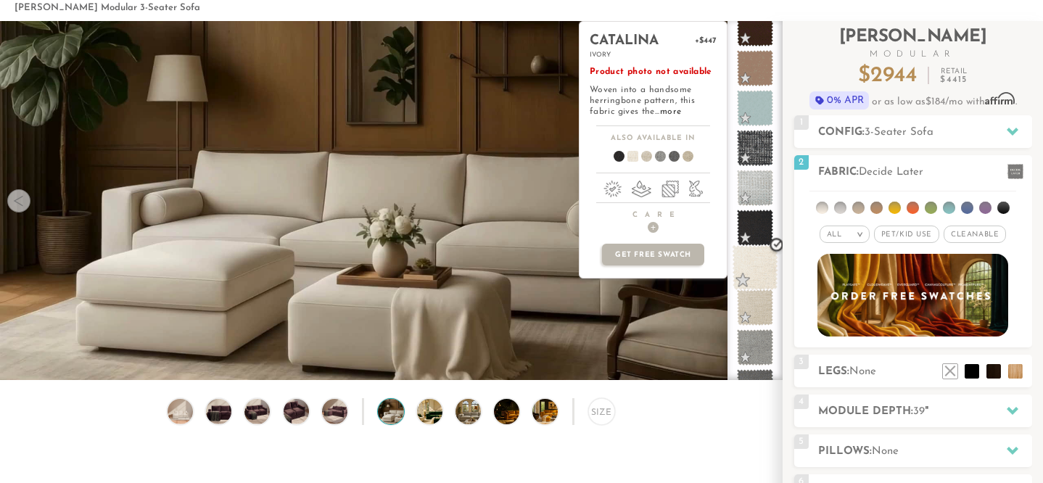
click at [762, 276] on span at bounding box center [755, 268] width 46 height 46
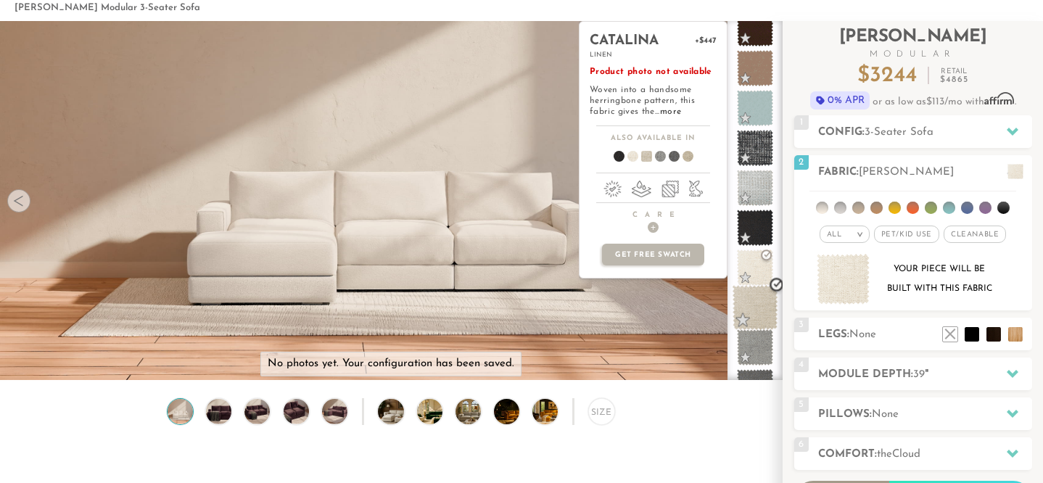
click at [771, 306] on span at bounding box center [755, 308] width 46 height 46
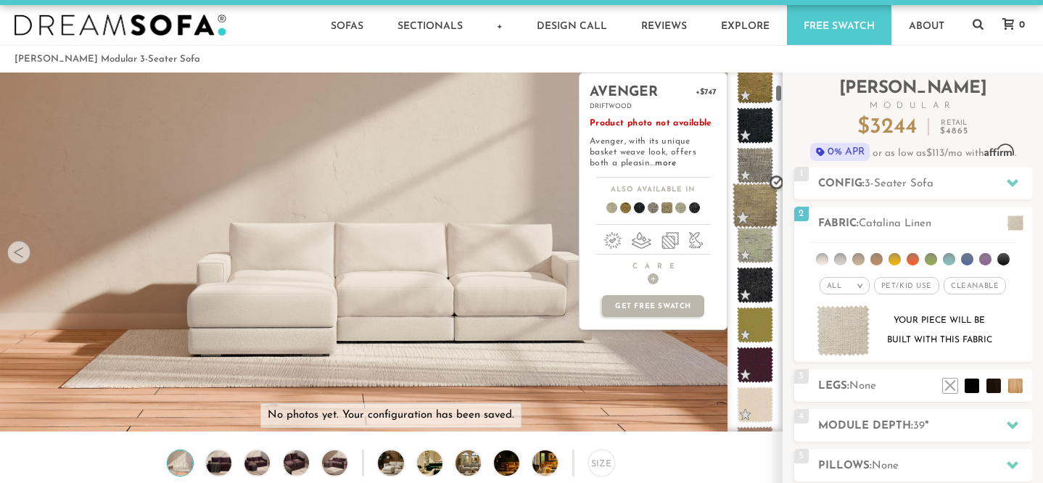
scroll to position [294, 0]
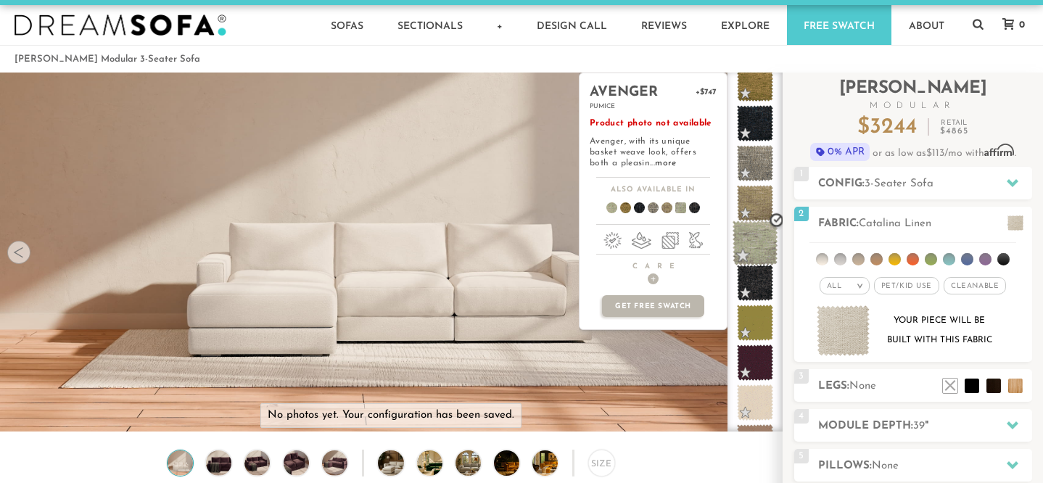
click at [760, 235] on span at bounding box center [755, 243] width 46 height 46
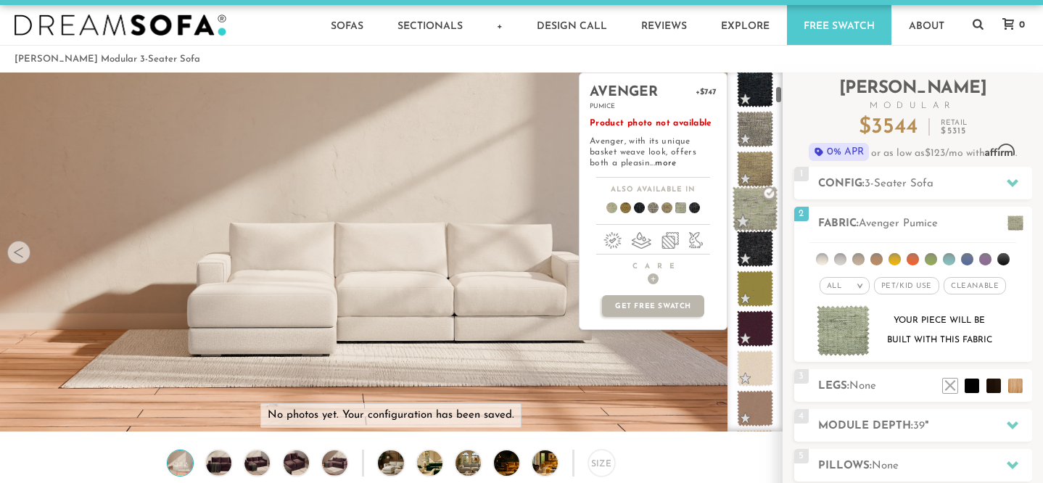
scroll to position [331, 0]
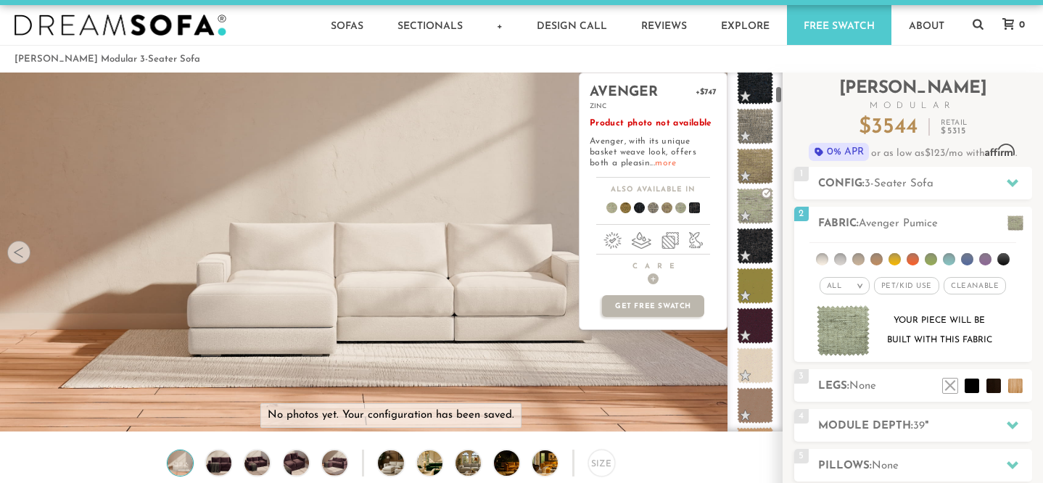
click at [655, 163] on link "more" at bounding box center [665, 163] width 21 height 9
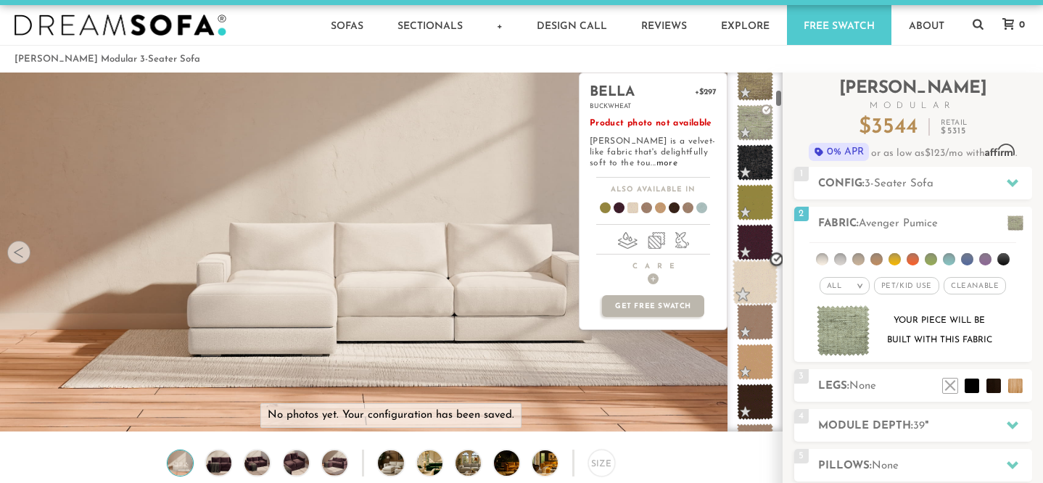
scroll to position [417, 0]
click at [767, 278] on span at bounding box center [755, 280] width 46 height 46
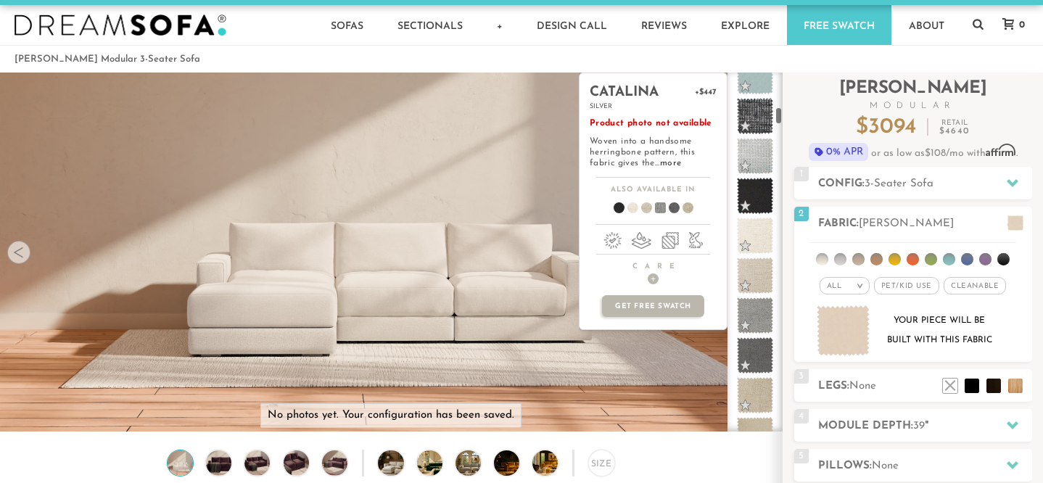
scroll to position [841, 0]
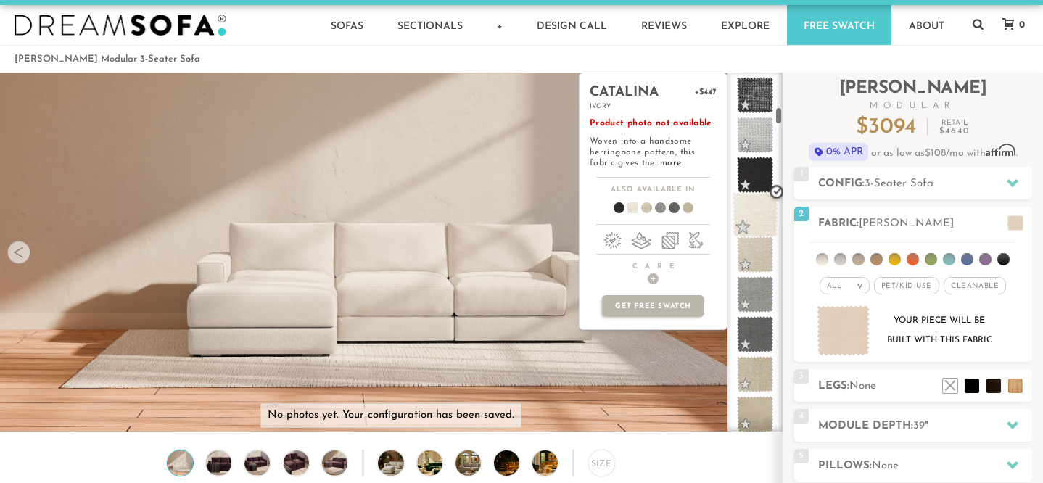
click at [753, 222] on span at bounding box center [755, 215] width 46 height 46
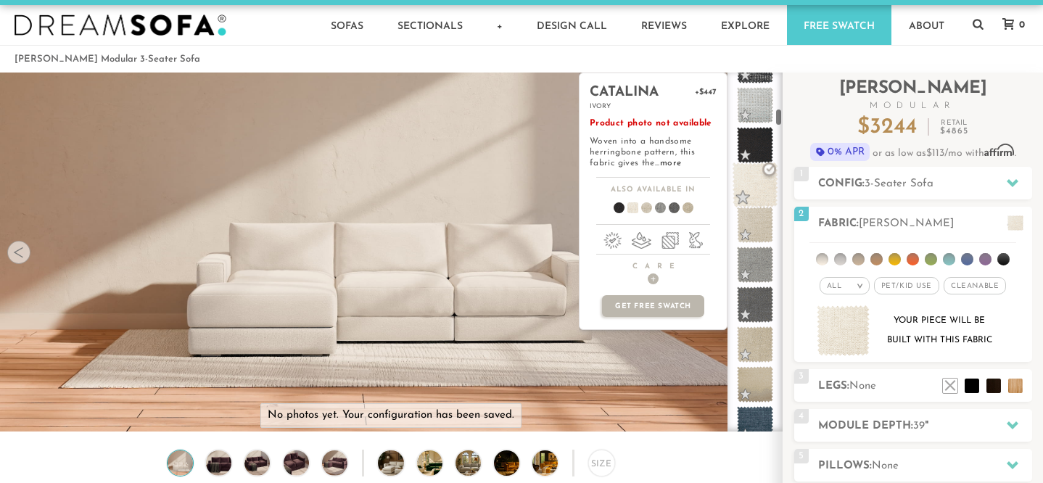
scroll to position [881, 0]
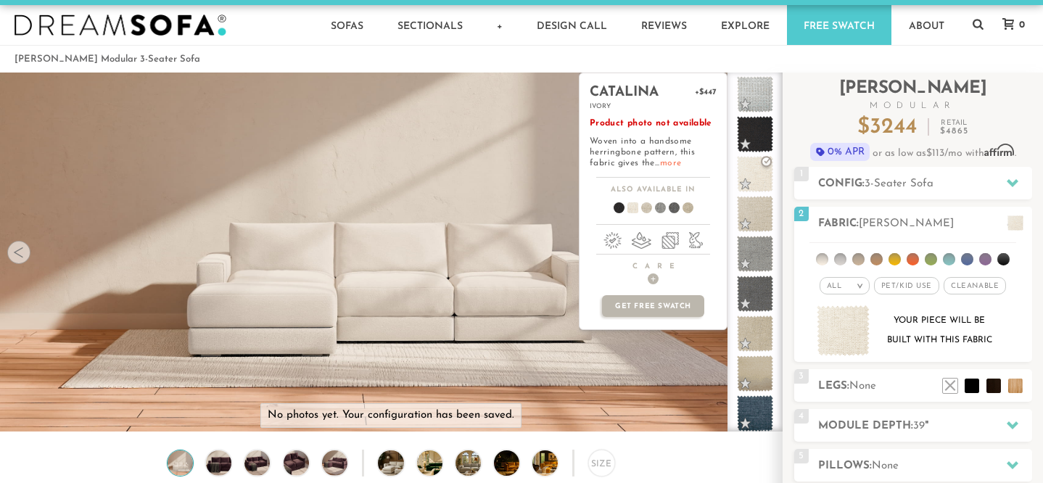
click at [669, 166] on link "more" at bounding box center [670, 163] width 21 height 9
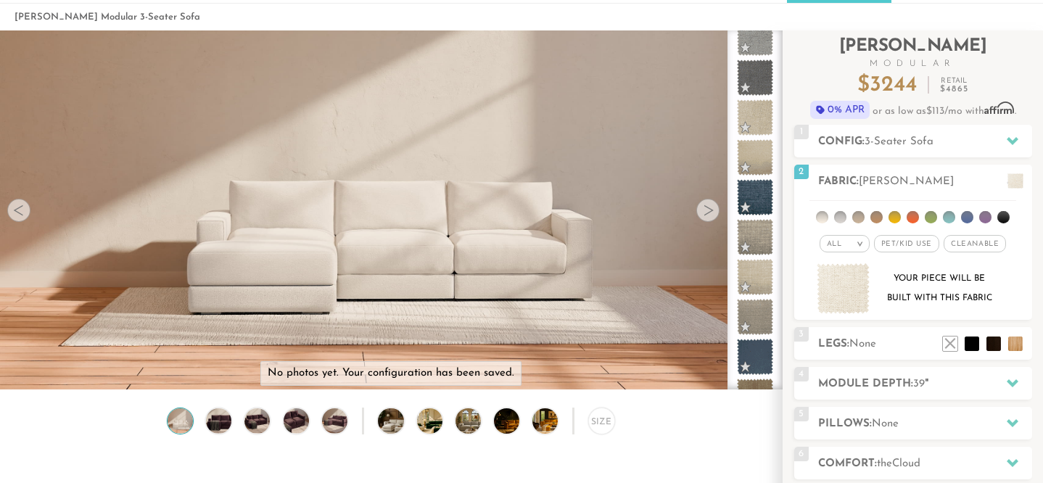
scroll to position [60, 0]
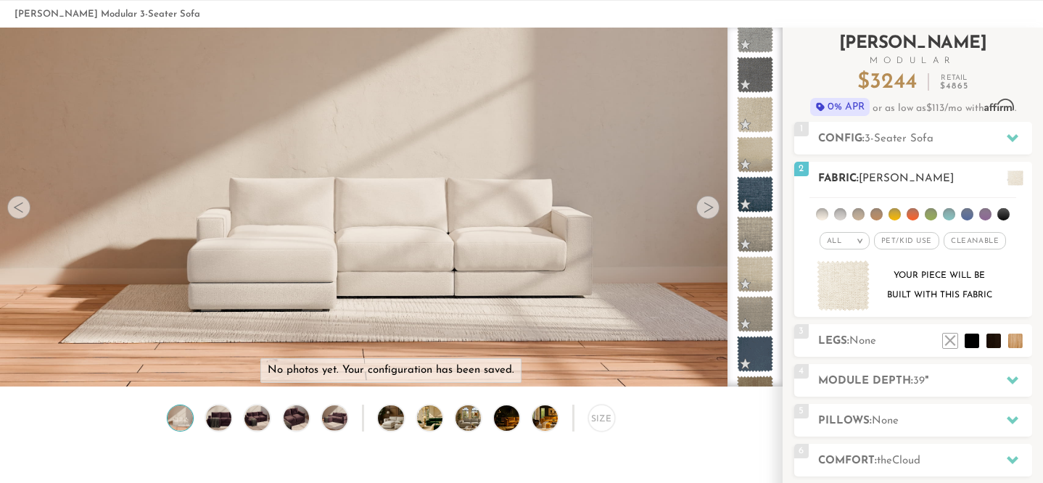
click at [848, 289] on img at bounding box center [844, 285] width 54 height 51
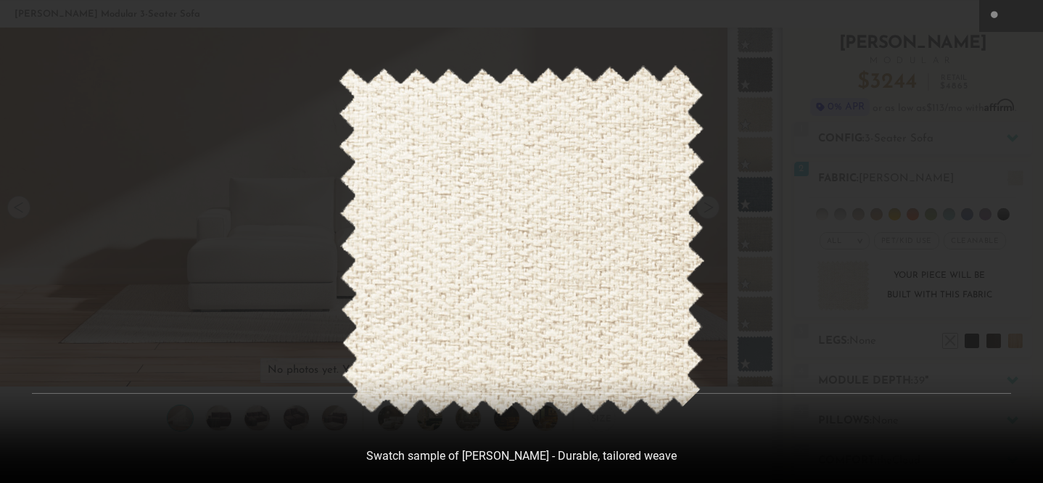
click at [159, 95] on div at bounding box center [521, 241] width 1043 height 483
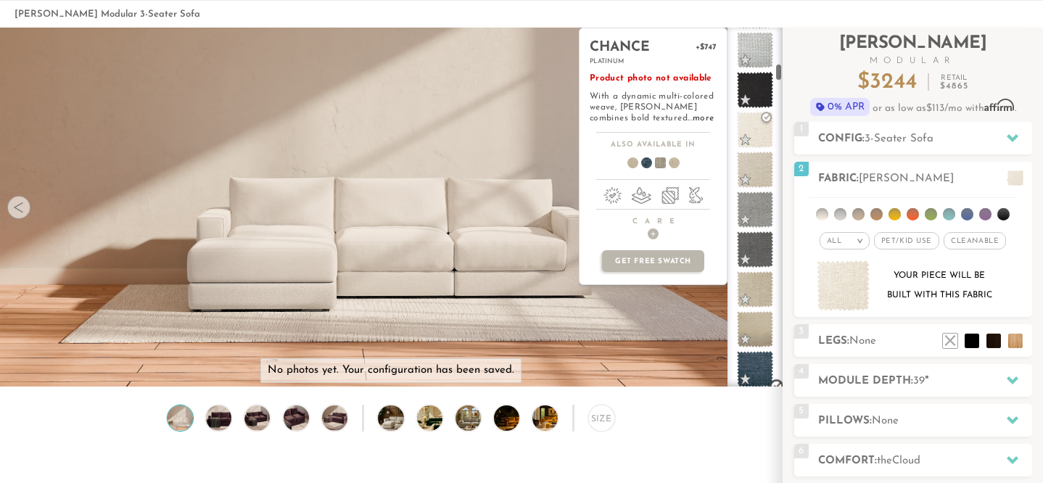
scroll to position [871, 0]
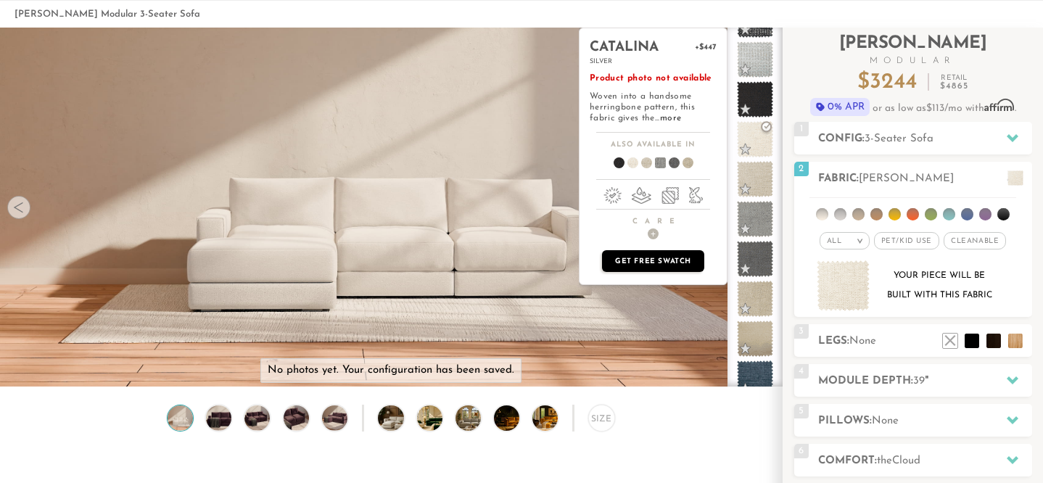
click at [682, 260] on p "Get Free Swatch" at bounding box center [653, 261] width 102 height 22
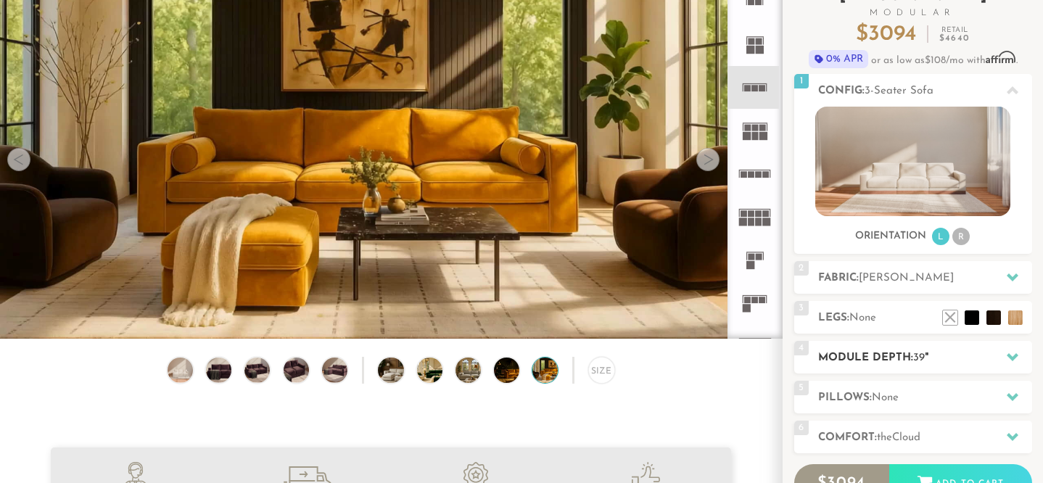
scroll to position [59, 0]
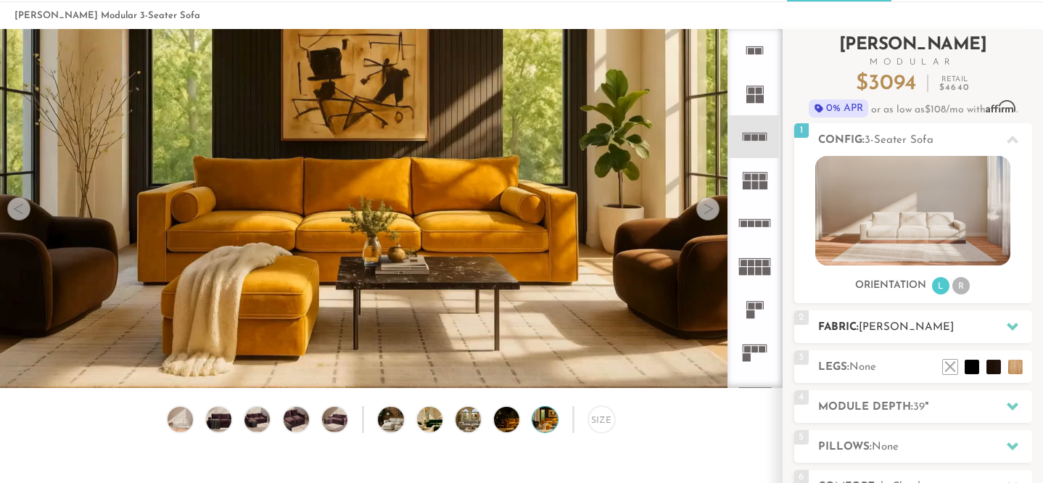
click at [883, 318] on div "2 Fabric: Bella Buckwheat" at bounding box center [913, 326] width 238 height 33
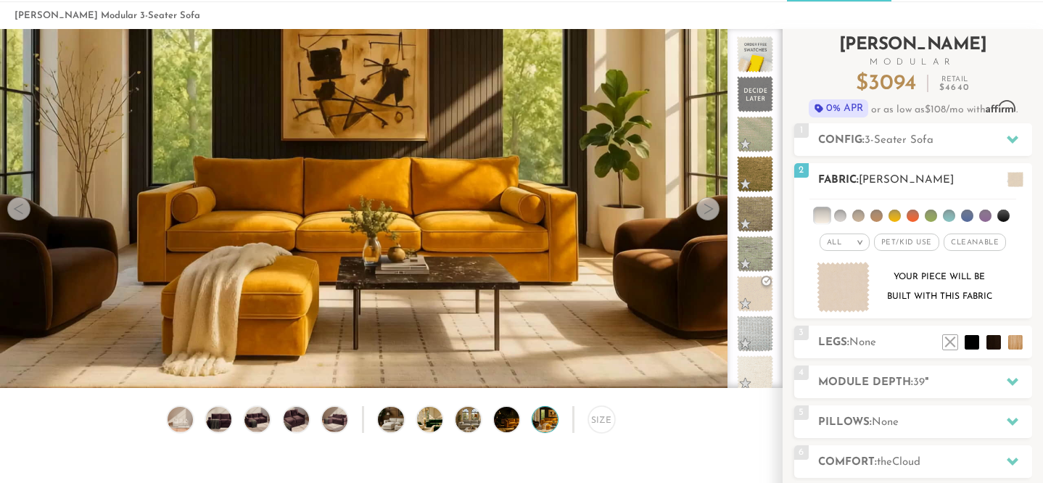
click at [848, 294] on img at bounding box center [844, 287] width 54 height 51
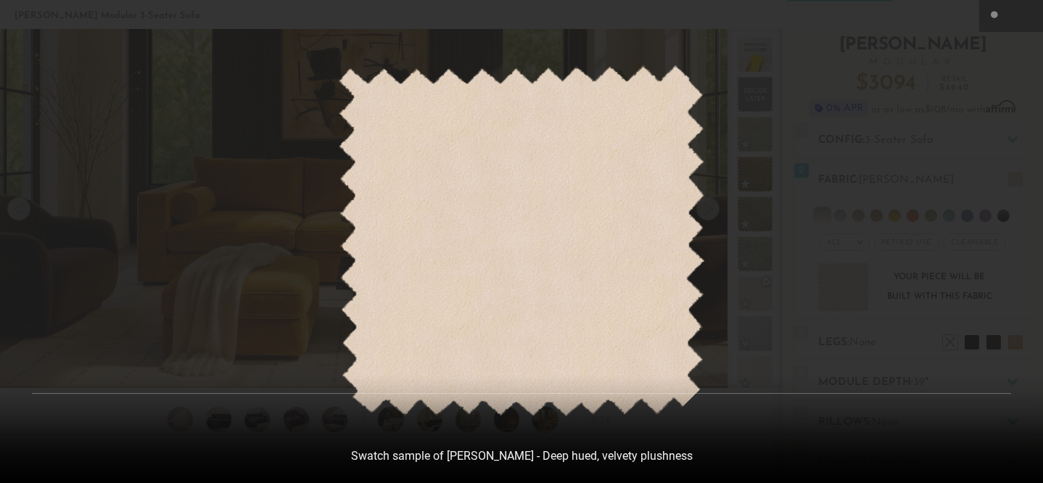
click at [975, 285] on div at bounding box center [521, 241] width 1043 height 483
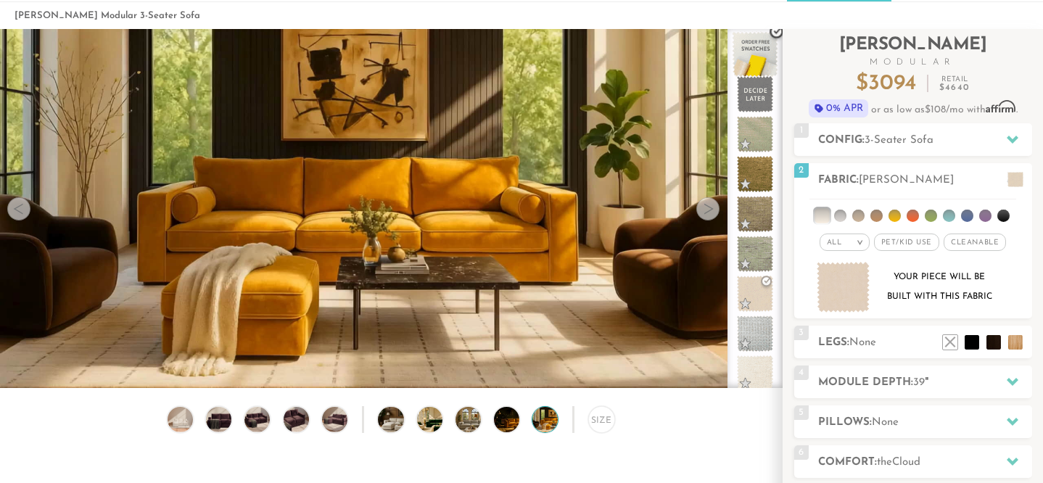
click at [756, 52] on span at bounding box center [755, 55] width 46 height 46
